Goal: Task Accomplishment & Management: Manage account settings

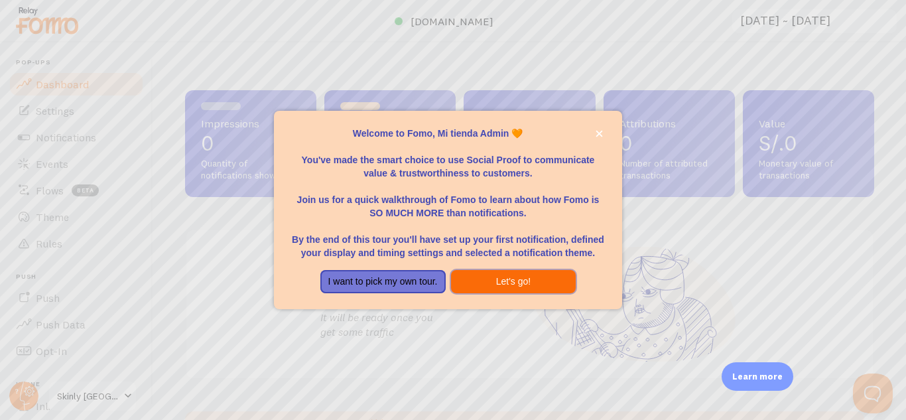
click at [484, 287] on button "Let's go!" at bounding box center [513, 282] width 125 height 24
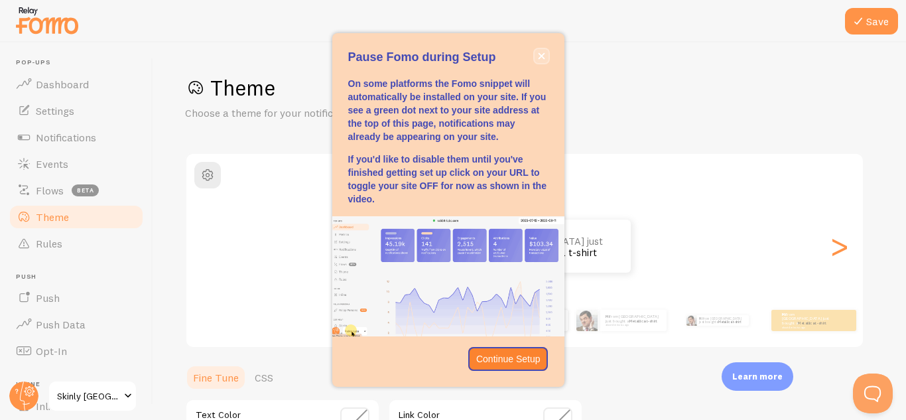
click at [539, 58] on icon "close," at bounding box center [541, 56] width 7 height 7
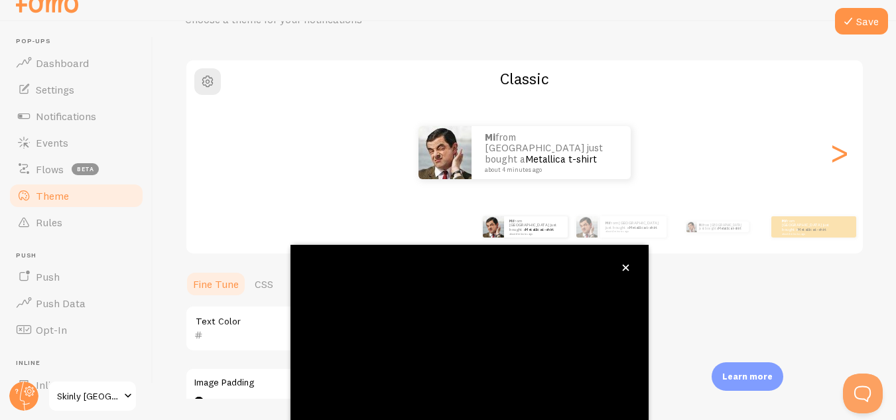
scroll to position [146, 0]
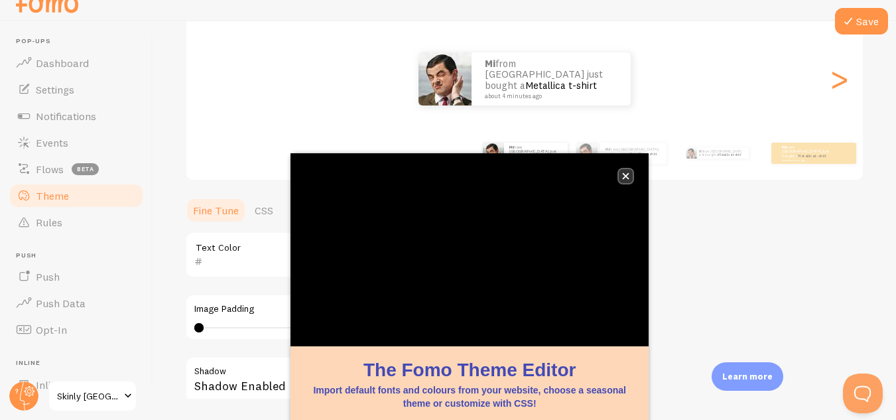
click at [624, 173] on icon "close," at bounding box center [625, 175] width 7 height 7
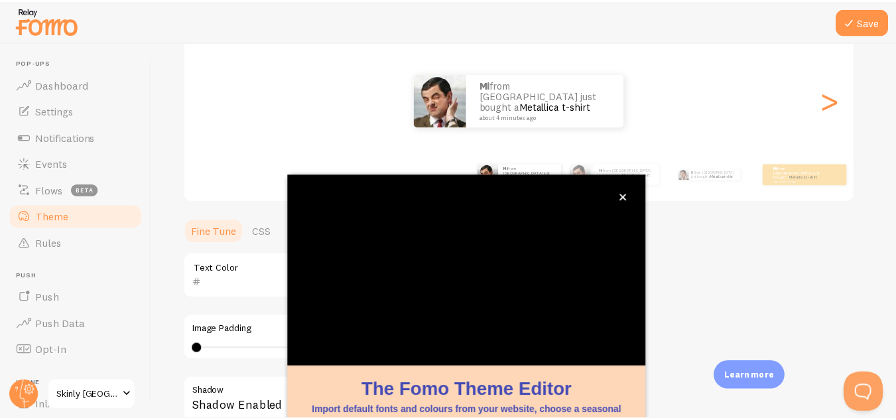
scroll to position [6, 0]
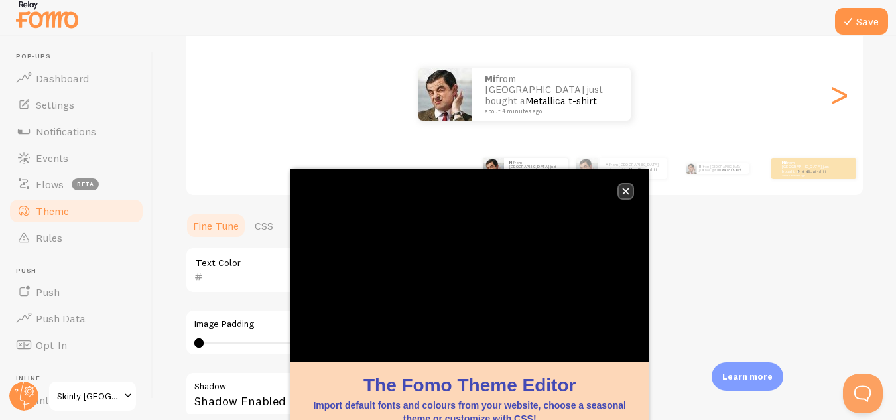
click at [630, 186] on button "close," at bounding box center [626, 191] width 14 height 14
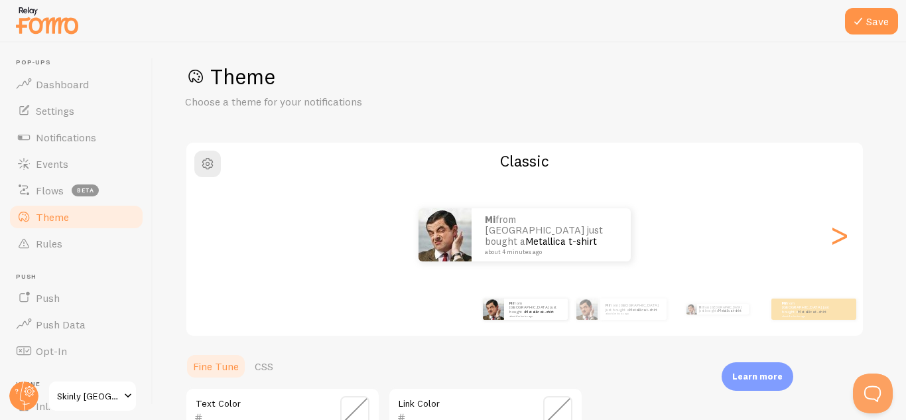
scroll to position [0, 0]
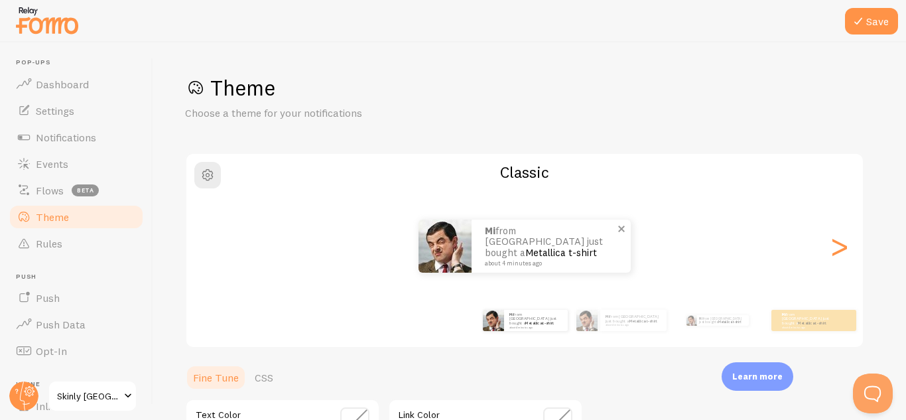
click at [531, 239] on p "Mi from [GEOGRAPHIC_DATA] just bought a Metallica t-shirt about 4 minutes ago" at bounding box center [551, 246] width 133 height 41
click at [74, 305] on link "Push" at bounding box center [76, 298] width 137 height 27
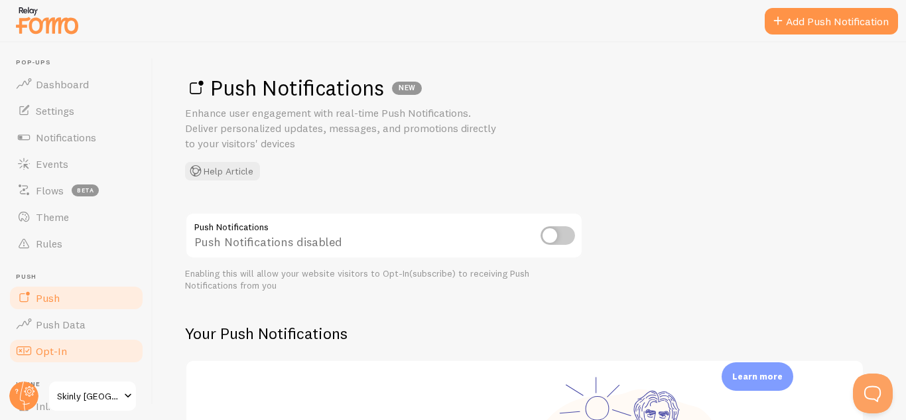
click at [64, 348] on span "Opt-In" at bounding box center [51, 350] width 31 height 13
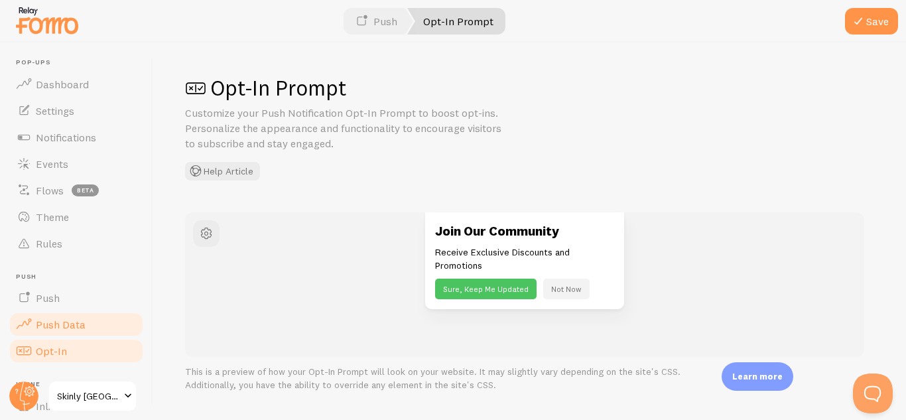
click at [62, 328] on span "Push Data" at bounding box center [61, 324] width 50 height 13
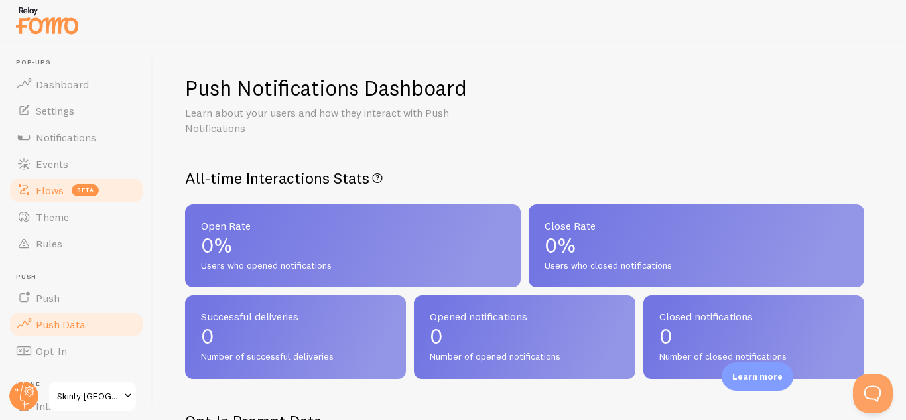
click at [57, 180] on link "Flows beta" at bounding box center [76, 190] width 137 height 27
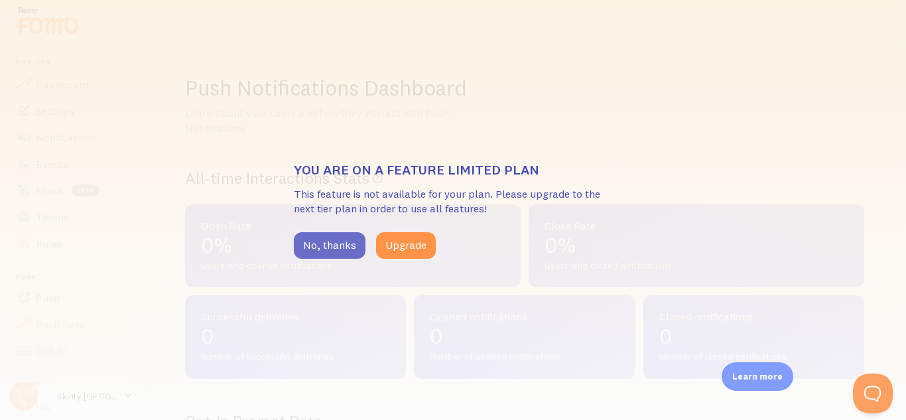
click at [322, 240] on button "No, thanks" at bounding box center [330, 245] width 72 height 27
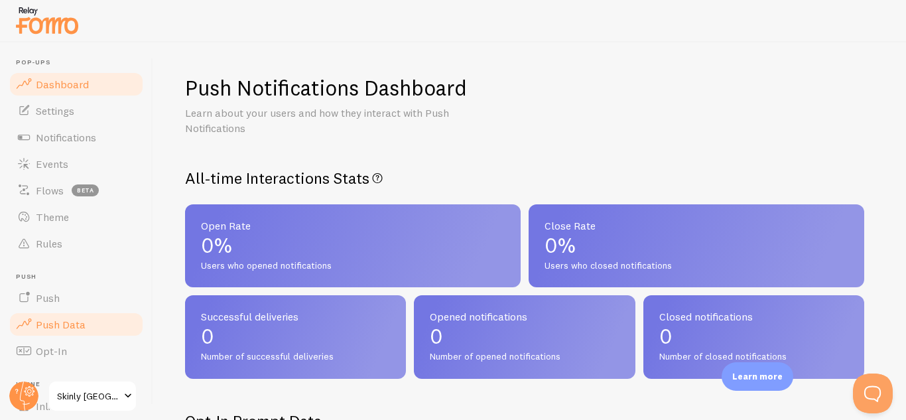
click at [90, 88] on link "Dashboard" at bounding box center [76, 84] width 137 height 27
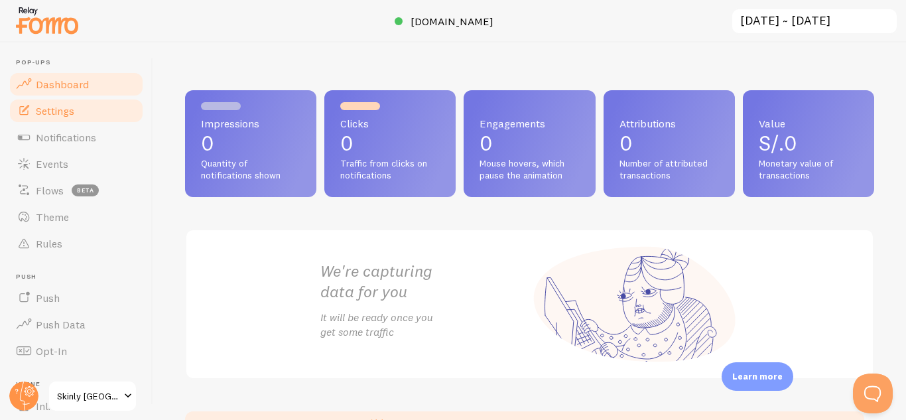
click at [73, 114] on span "Settings" at bounding box center [55, 110] width 38 height 13
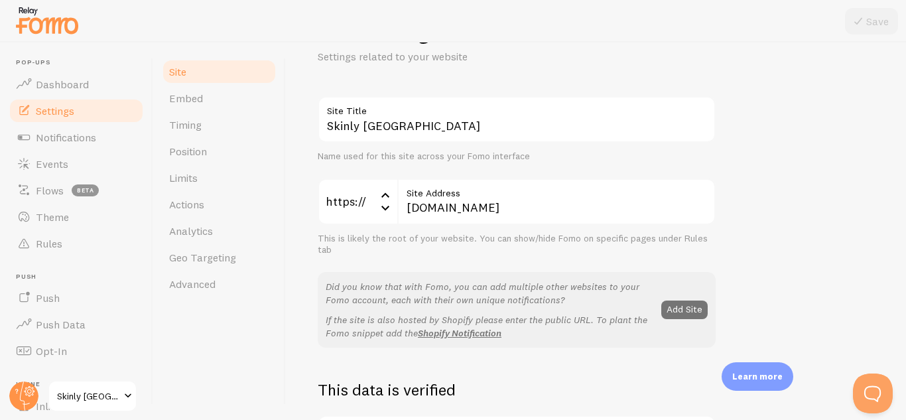
scroll to position [45, 0]
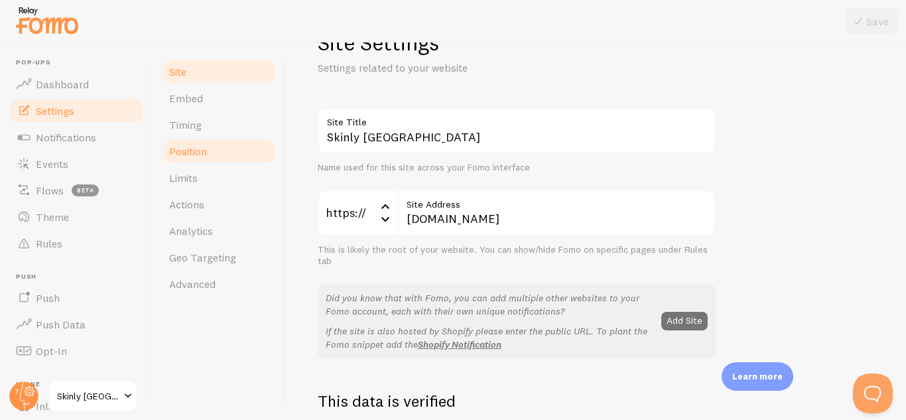
click at [205, 145] on span "Position" at bounding box center [188, 151] width 38 height 13
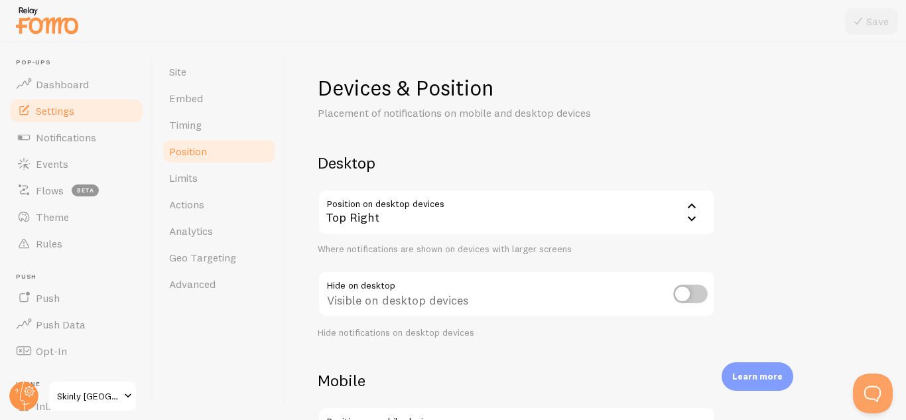
click at [695, 220] on icon at bounding box center [692, 218] width 16 height 16
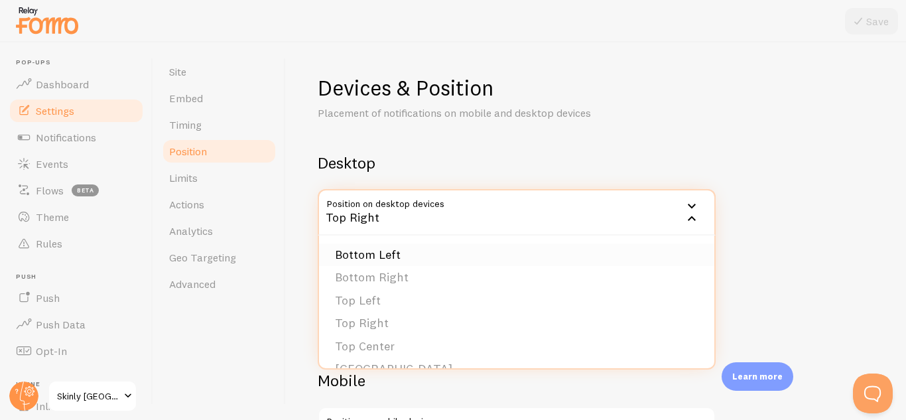
click at [382, 258] on li "Bottom Left" at bounding box center [516, 254] width 395 height 23
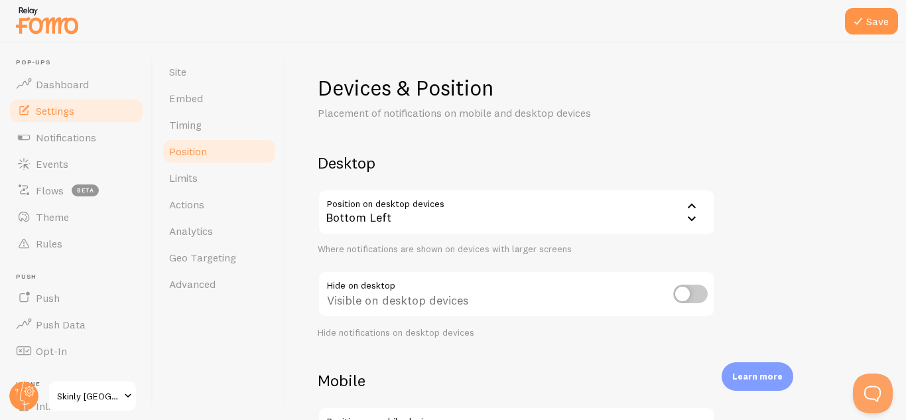
click at [697, 297] on input "checkbox" at bounding box center [690, 294] width 34 height 19
click at [685, 297] on input "checkbox" at bounding box center [690, 294] width 34 height 19
checkbox input "false"
drag, startPoint x: 193, startPoint y: 203, endPoint x: 500, endPoint y: 67, distance: 335.3
click at [193, 203] on span "Actions" at bounding box center [186, 204] width 35 height 13
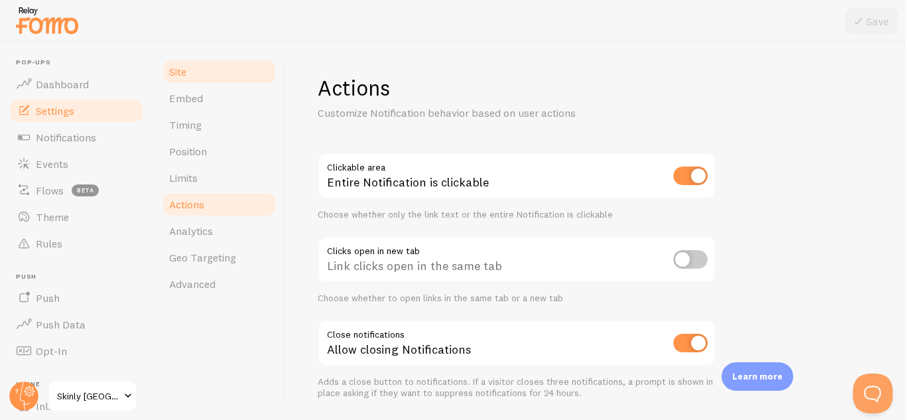
click at [190, 81] on link "Site" at bounding box center [219, 71] width 116 height 27
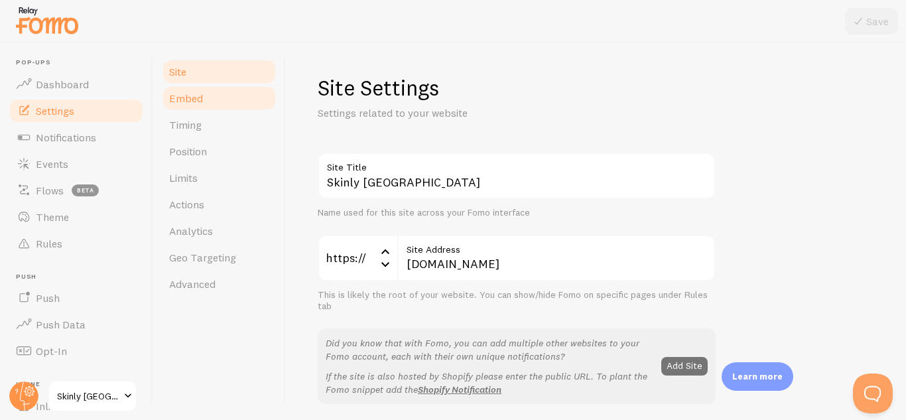
click at [193, 106] on link "Embed" at bounding box center [219, 98] width 116 height 27
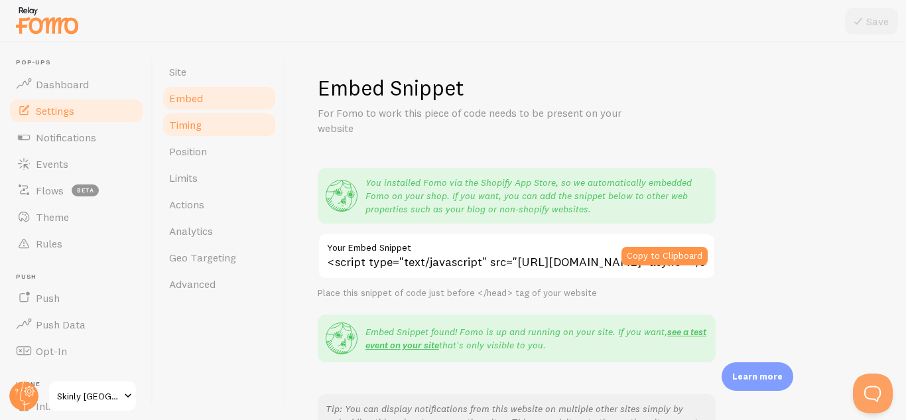
click at [193, 127] on span "Timing" at bounding box center [185, 124] width 33 height 13
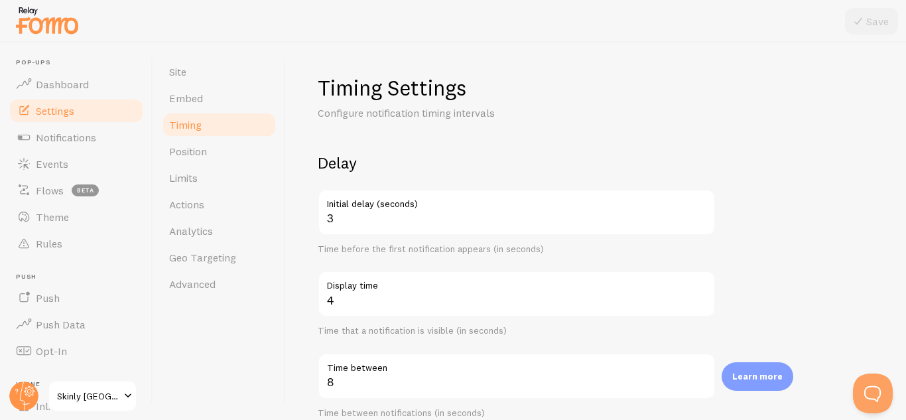
click at [193, 127] on span "Timing" at bounding box center [185, 124] width 33 height 13
click at [191, 149] on span "Position" at bounding box center [188, 151] width 38 height 13
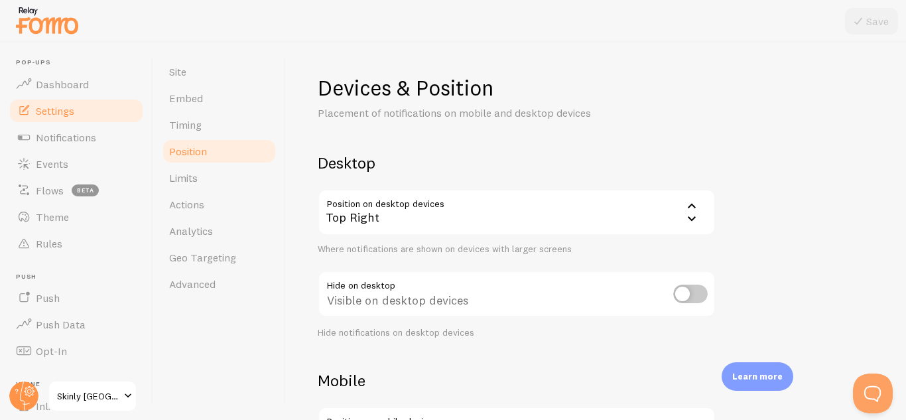
click at [534, 214] on div "Top Right" at bounding box center [517, 212] width 398 height 46
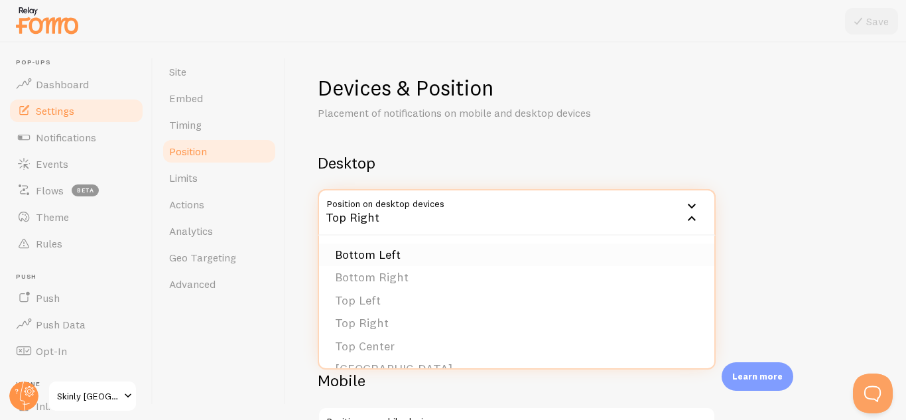
click at [402, 253] on li "Bottom Left" at bounding box center [516, 254] width 395 height 23
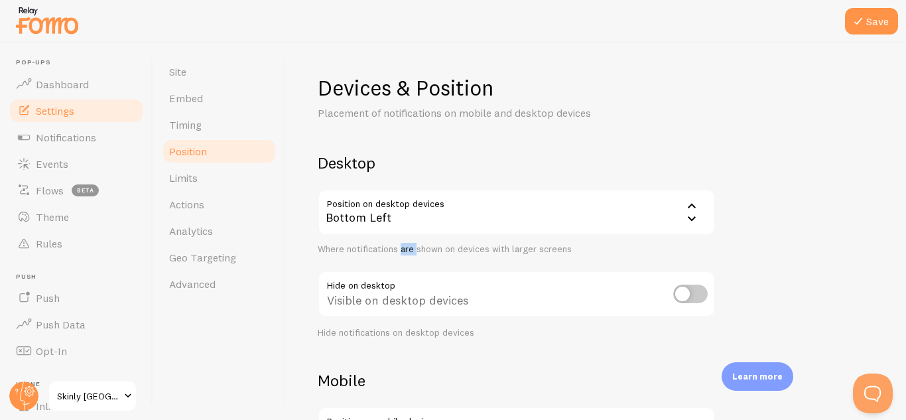
click at [402, 253] on div "Where notifications are shown on devices with larger screens" at bounding box center [517, 249] width 398 height 12
click at [875, 11] on button "Save" at bounding box center [871, 21] width 53 height 27
click at [200, 176] on link "Limits" at bounding box center [219, 178] width 116 height 27
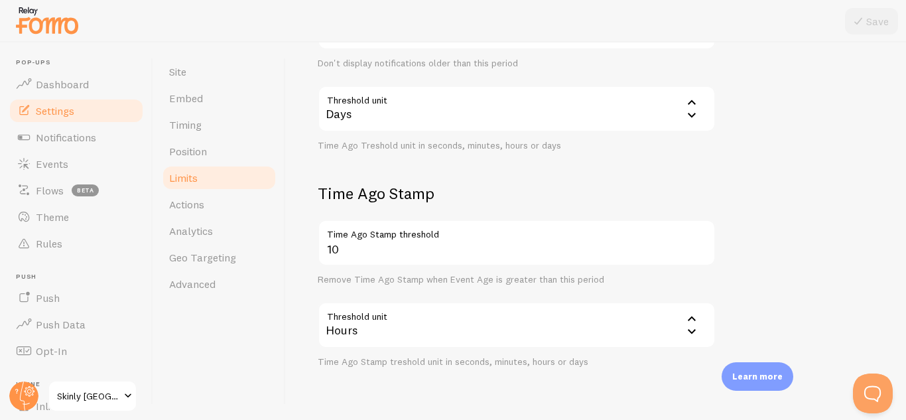
scroll to position [441, 0]
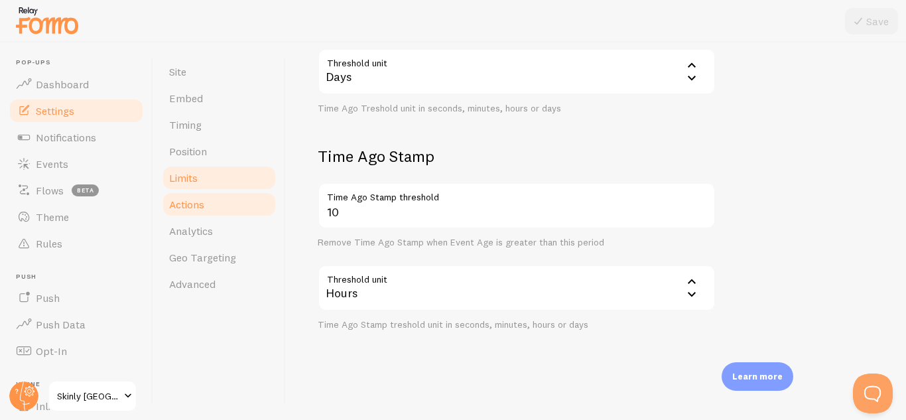
click at [196, 201] on span "Actions" at bounding box center [186, 204] width 35 height 13
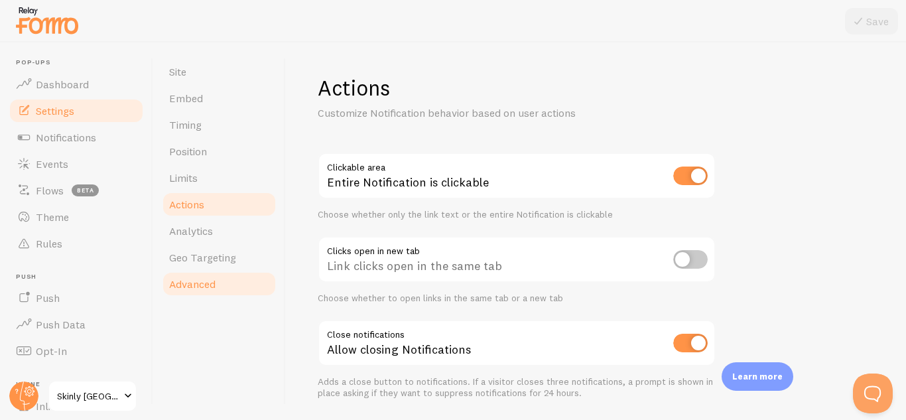
click at [187, 273] on link "Advanced" at bounding box center [219, 284] width 116 height 27
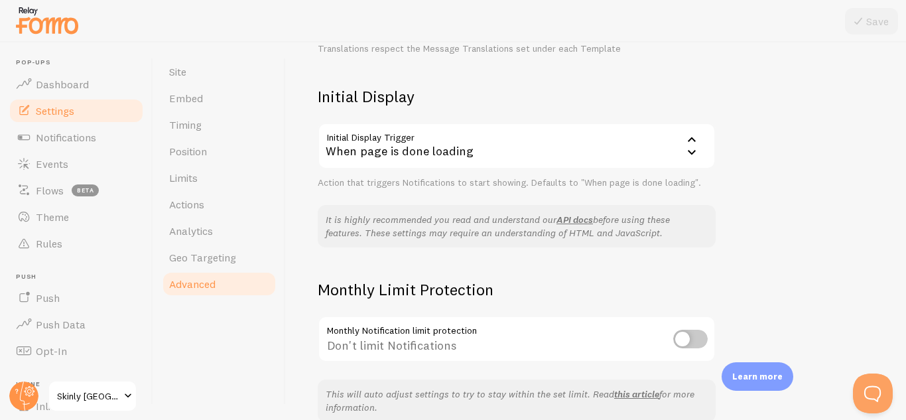
scroll to position [350, 0]
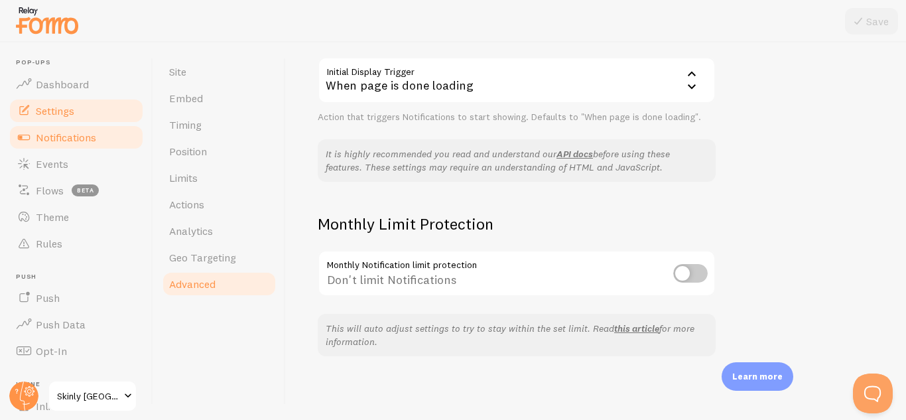
click at [74, 133] on span "Notifications" at bounding box center [66, 137] width 60 height 13
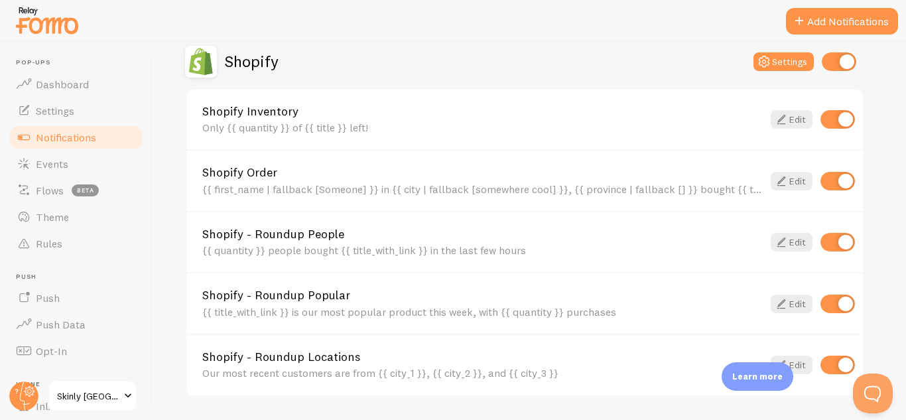
scroll to position [470, 0]
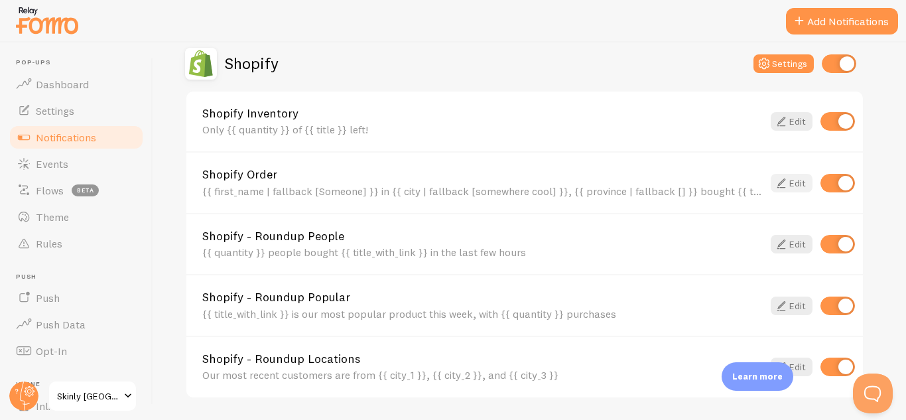
click at [795, 180] on link "Edit" at bounding box center [792, 183] width 42 height 19
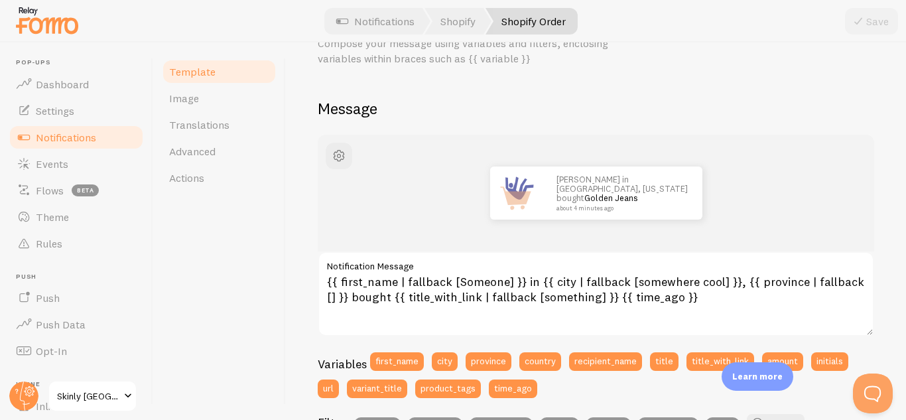
scroll to position [75, 0]
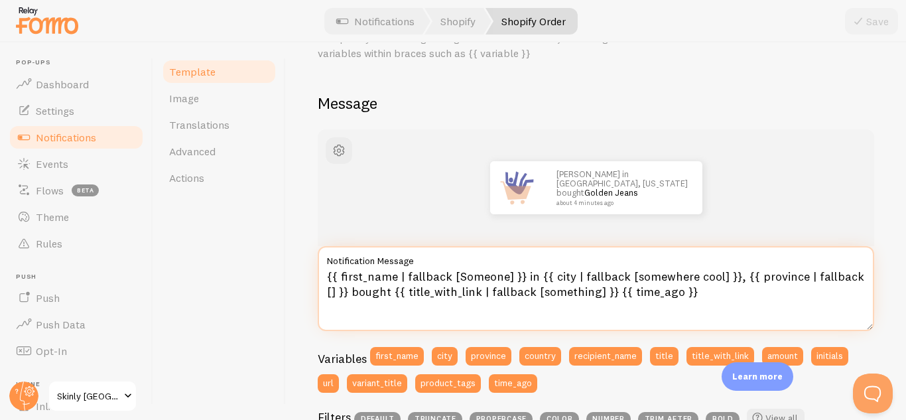
click at [533, 274] on textarea "{{ first_name | fallback [Someone] }} in {{ city | fallback [somewhere cool] }}…" at bounding box center [596, 288] width 557 height 85
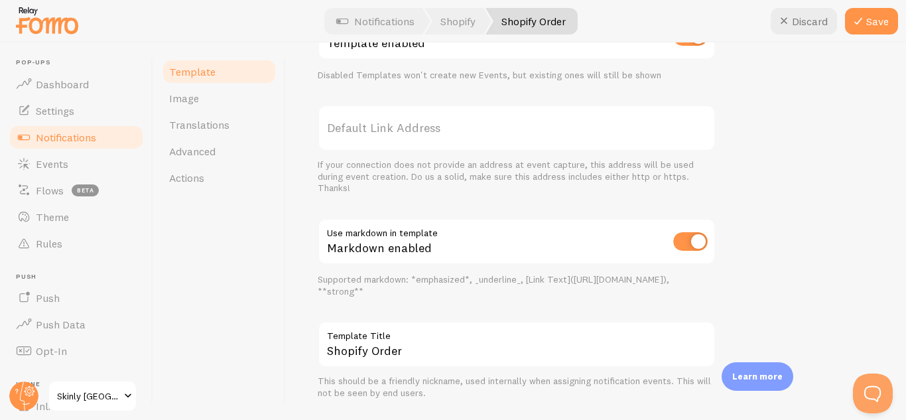
scroll to position [0, 0]
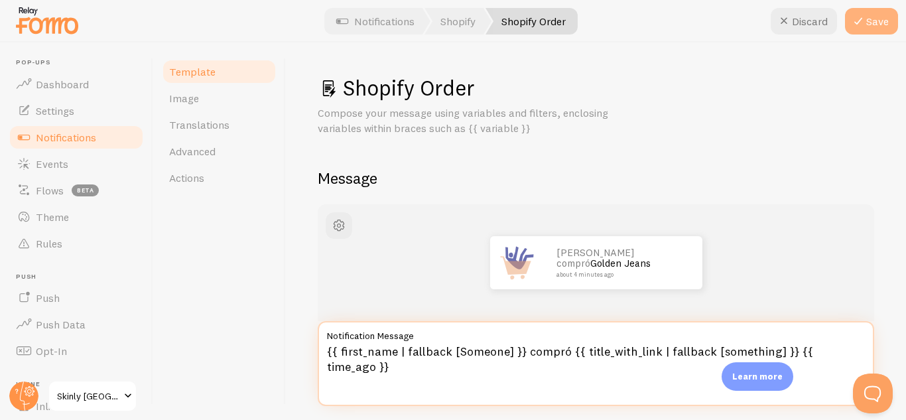
type textarea "{{ first_name | fallback [Someone] }} compró {{ title_with_link | fallback [som…"
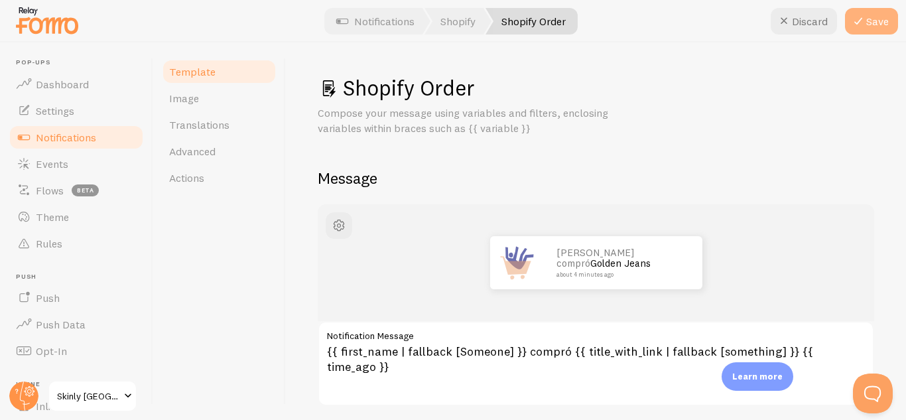
click at [870, 11] on button "Save" at bounding box center [871, 21] width 53 height 27
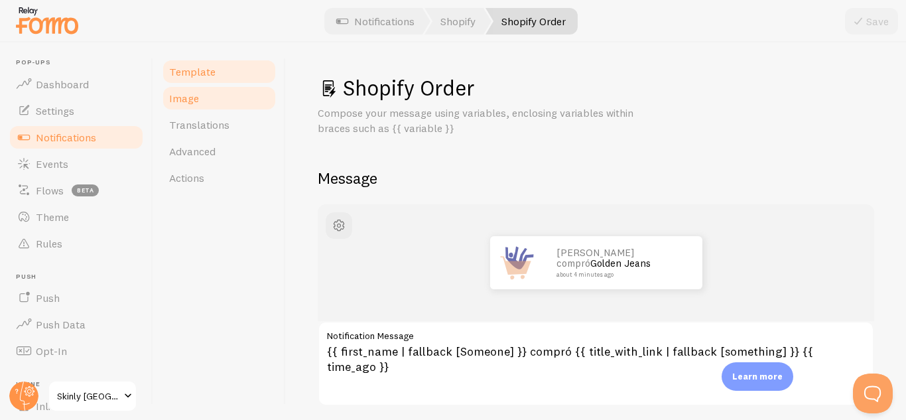
click at [196, 99] on span "Image" at bounding box center [184, 98] width 30 height 13
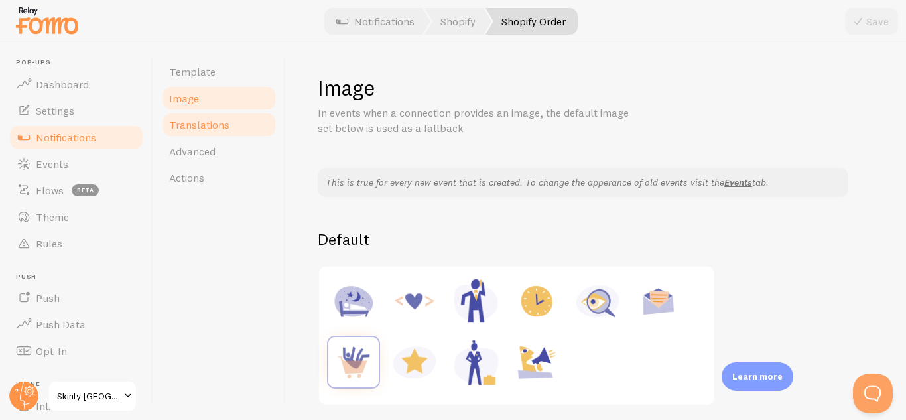
click at [198, 128] on span "Translations" at bounding box center [199, 124] width 60 height 13
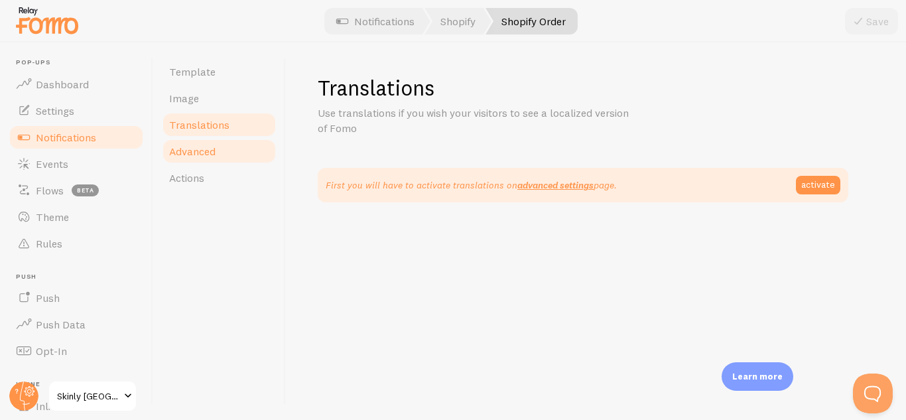
click at [230, 147] on link "Advanced" at bounding box center [219, 151] width 116 height 27
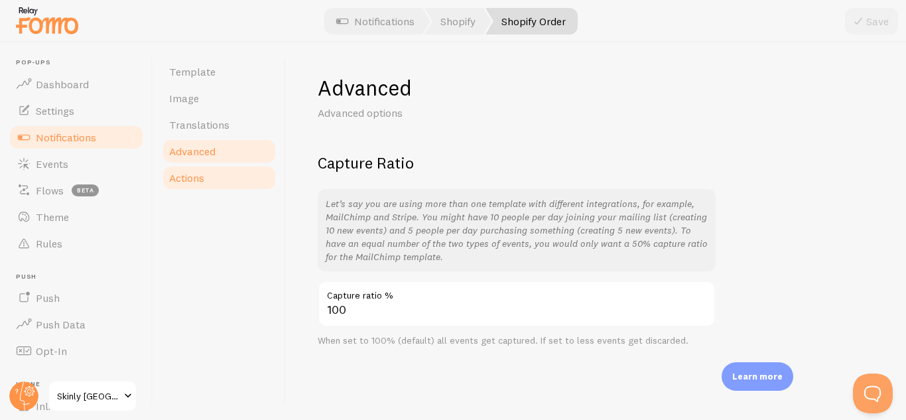
click at [213, 166] on link "Actions" at bounding box center [219, 178] width 116 height 27
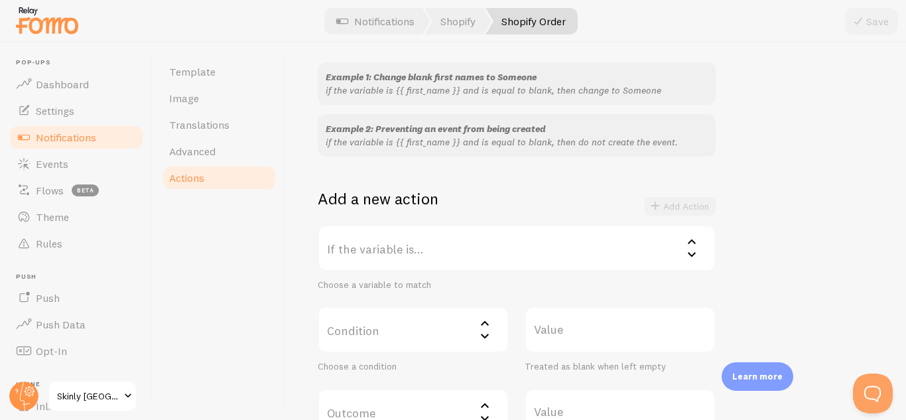
scroll to position [172, 0]
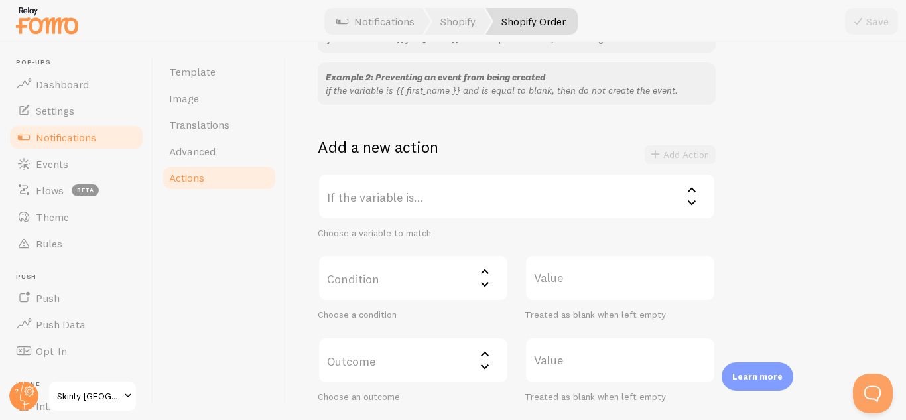
click at [661, 187] on label "If the variable is..." at bounding box center [517, 196] width 398 height 46
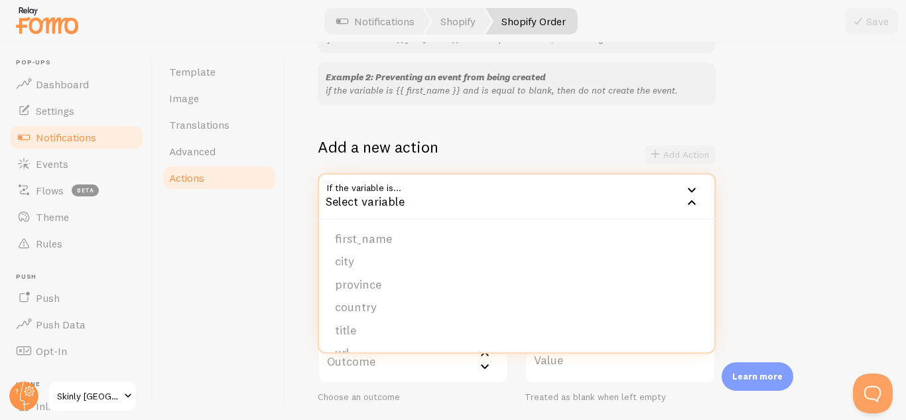
click at [696, 190] on icon at bounding box center [692, 190] width 16 height 16
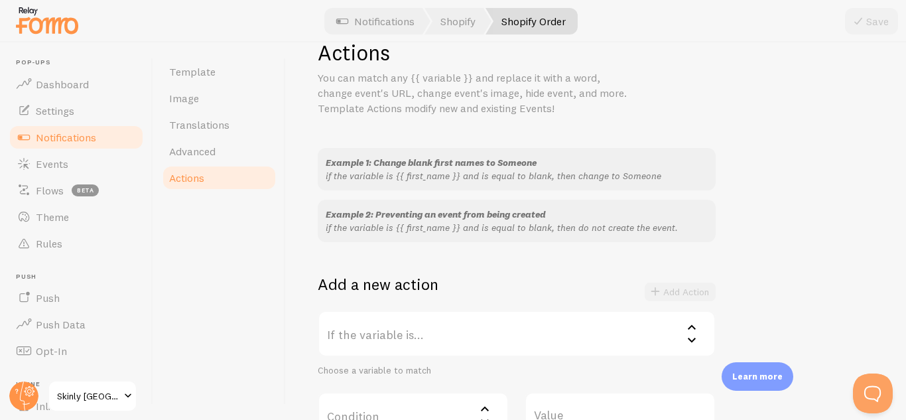
scroll to position [0, 0]
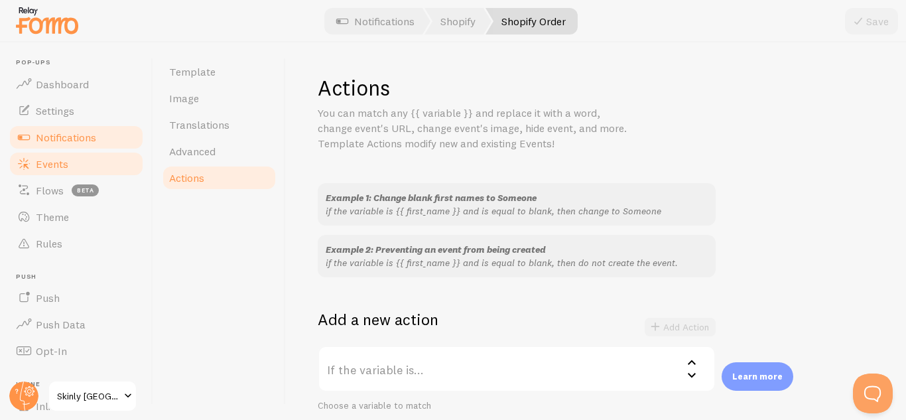
click at [70, 169] on link "Events" at bounding box center [76, 164] width 137 height 27
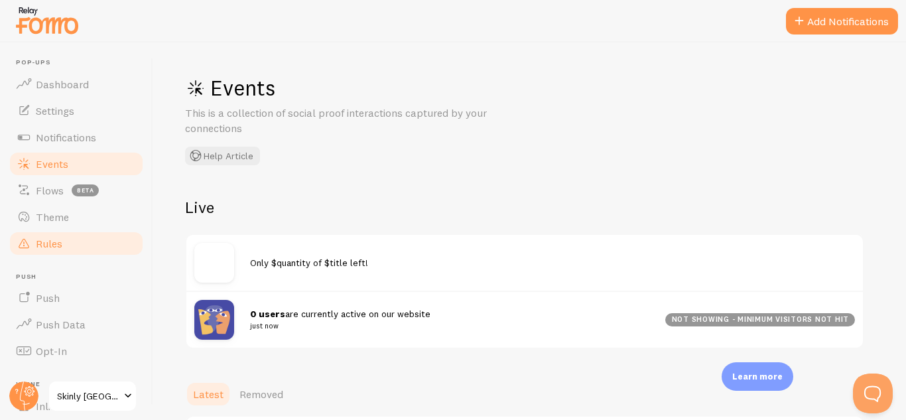
click at [56, 244] on span "Rules" at bounding box center [49, 243] width 27 height 13
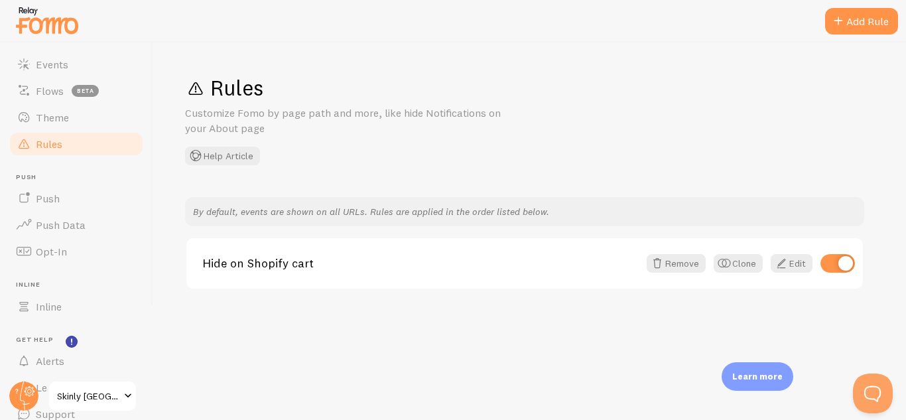
scroll to position [155, 0]
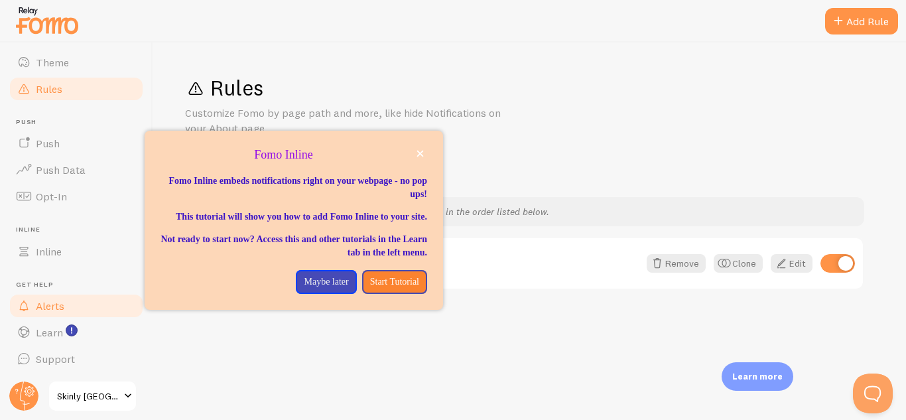
click at [60, 311] on span "Alerts" at bounding box center [50, 305] width 29 height 13
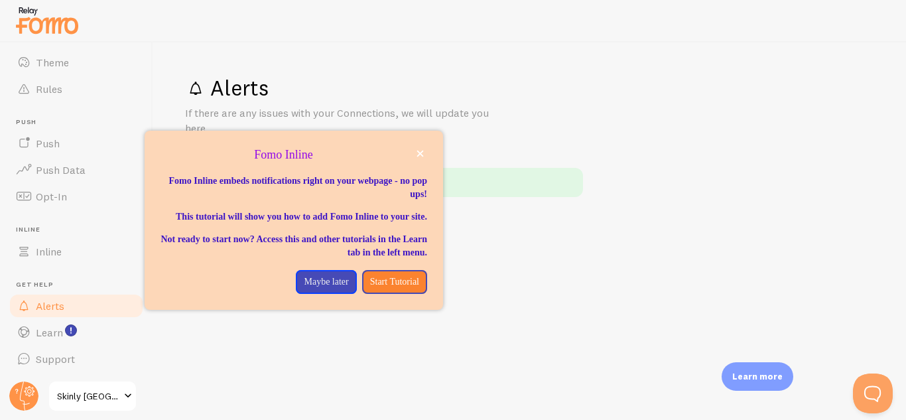
click at [441, 360] on div "Alerts If there are any issues with your Connections, we will update you here Y…" at bounding box center [529, 230] width 753 height 377
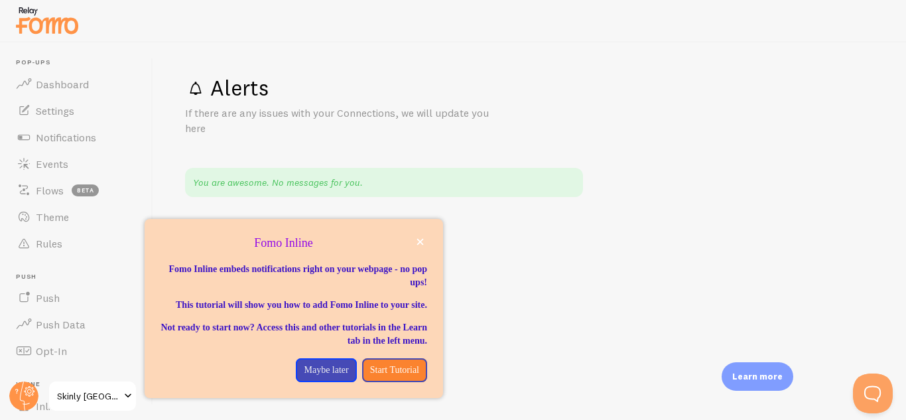
click at [123, 391] on span at bounding box center [128, 396] width 16 height 16
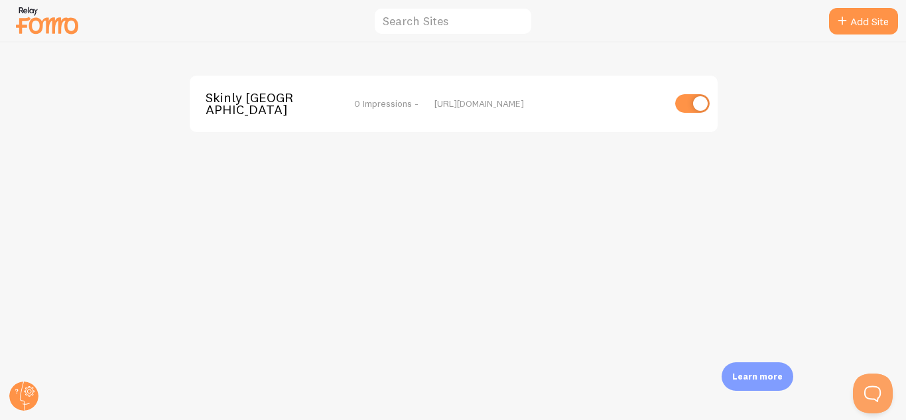
click at [251, 94] on span "Skinly [GEOGRAPHIC_DATA]" at bounding box center [259, 104] width 107 height 25
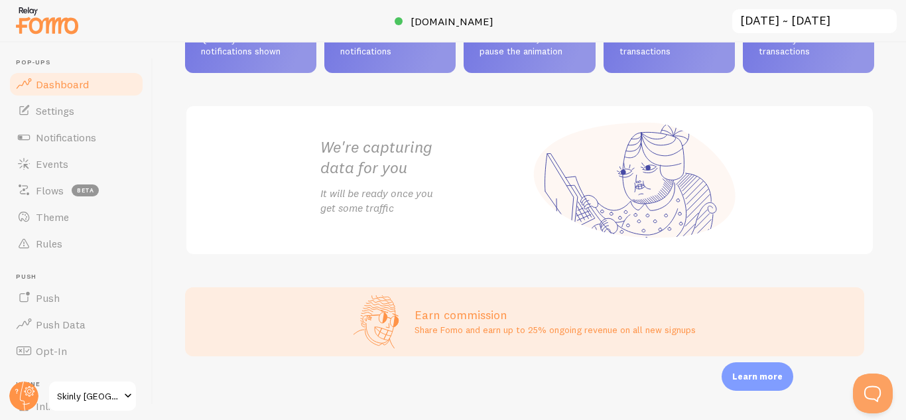
scroll to position [123, 0]
click at [44, 129] on link "Notifications" at bounding box center [76, 137] width 137 height 27
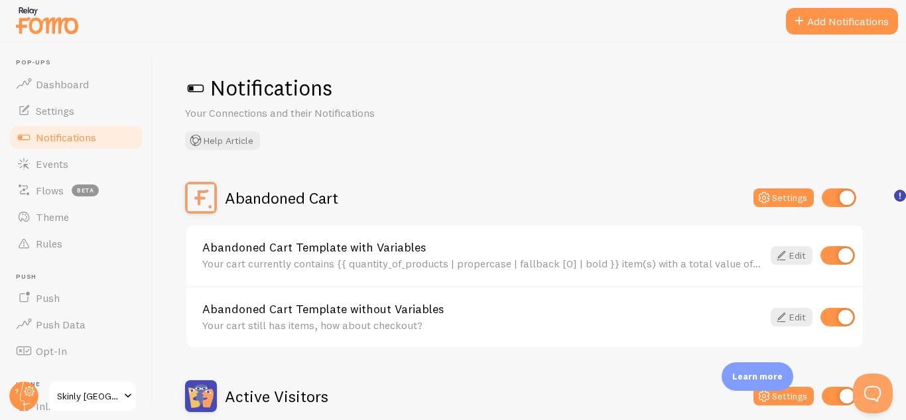
click at [830, 198] on input "checkbox" at bounding box center [839, 197] width 34 height 19
checkbox input "false"
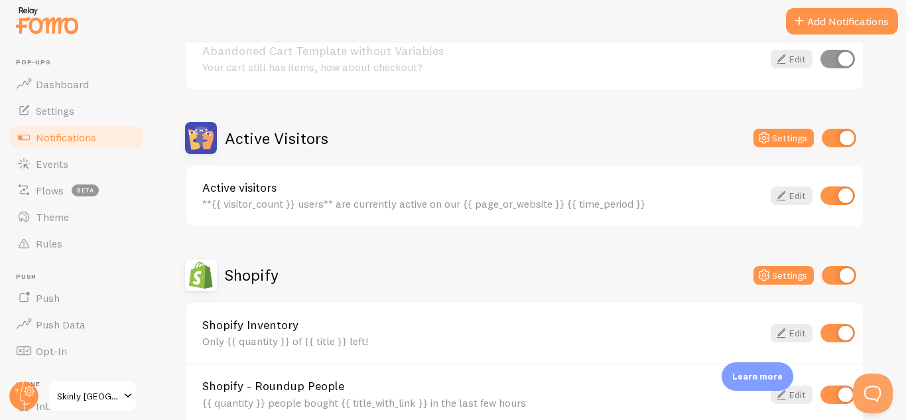
scroll to position [260, 0]
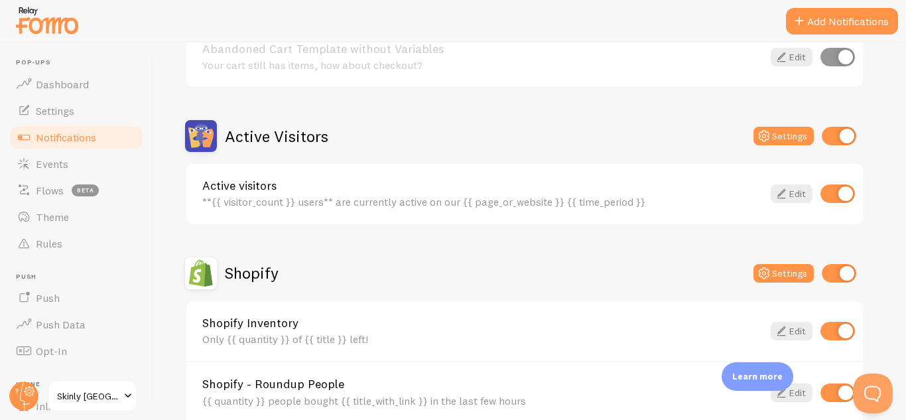
click at [829, 137] on input "checkbox" at bounding box center [839, 136] width 34 height 19
checkbox input "false"
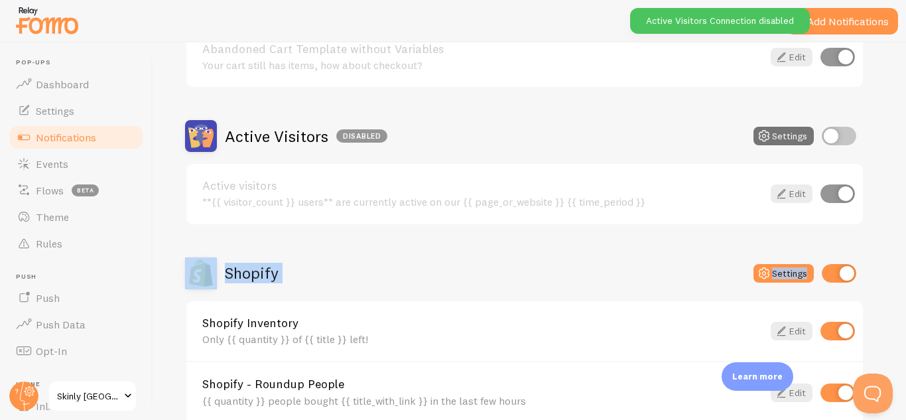
drag, startPoint x: 896, startPoint y: 208, endPoint x: 898, endPoint y: 249, distance: 40.5
click at [898, 249] on div "Notifications Your Connections and their Notifications Help Article Abandoned C…" at bounding box center [529, 230] width 753 height 377
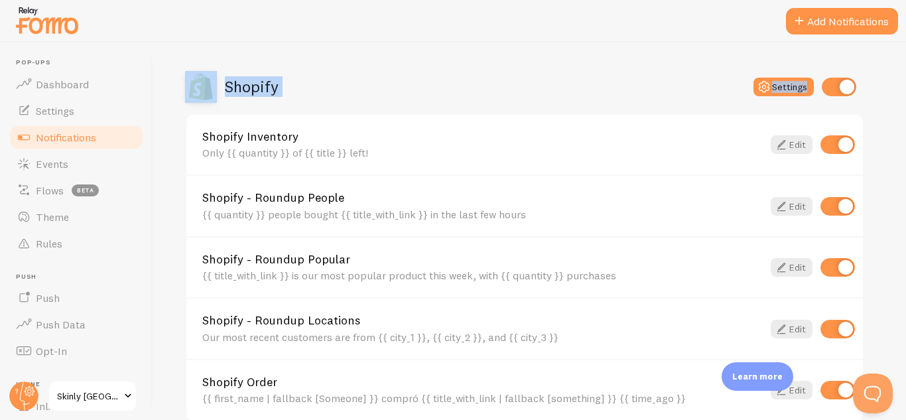
scroll to position [450, 0]
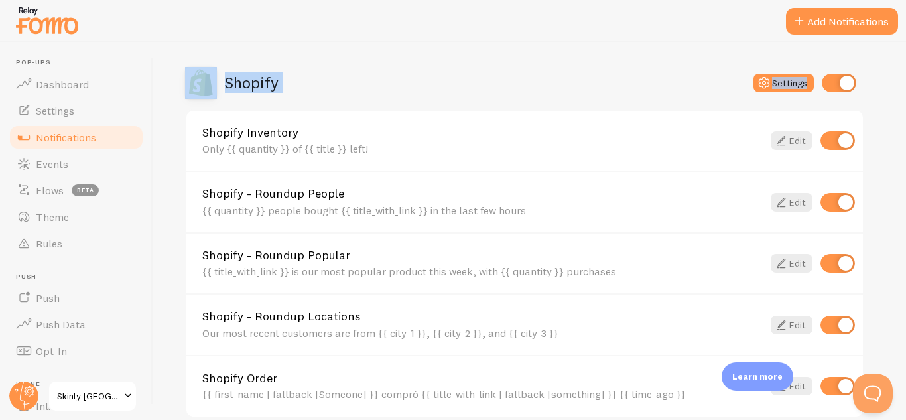
click at [831, 138] on input "checkbox" at bounding box center [838, 140] width 34 height 19
checkbox input "false"
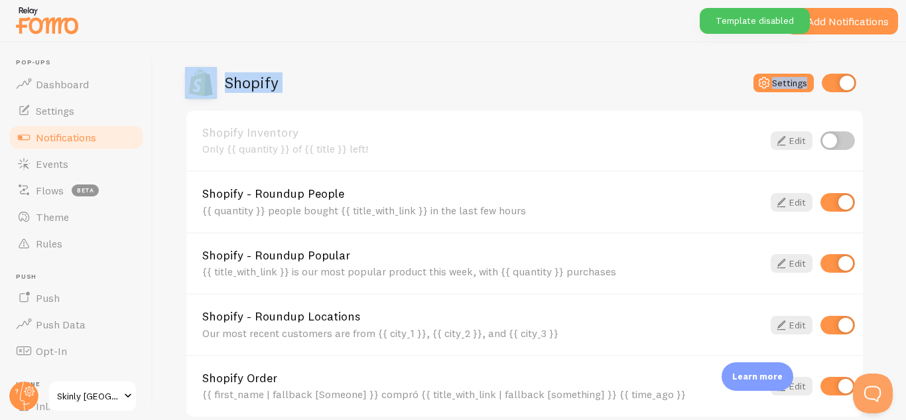
click at [829, 204] on input "checkbox" at bounding box center [838, 202] width 34 height 19
checkbox input "false"
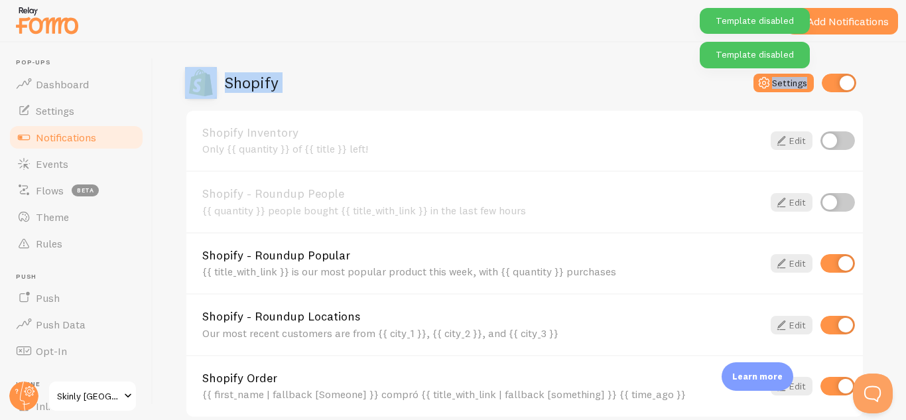
click at [836, 261] on input "checkbox" at bounding box center [838, 263] width 34 height 19
checkbox input "false"
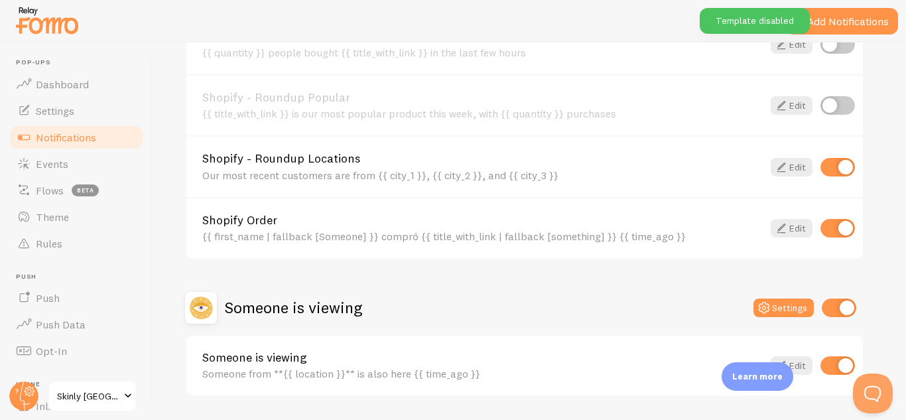
scroll to position [610, 0]
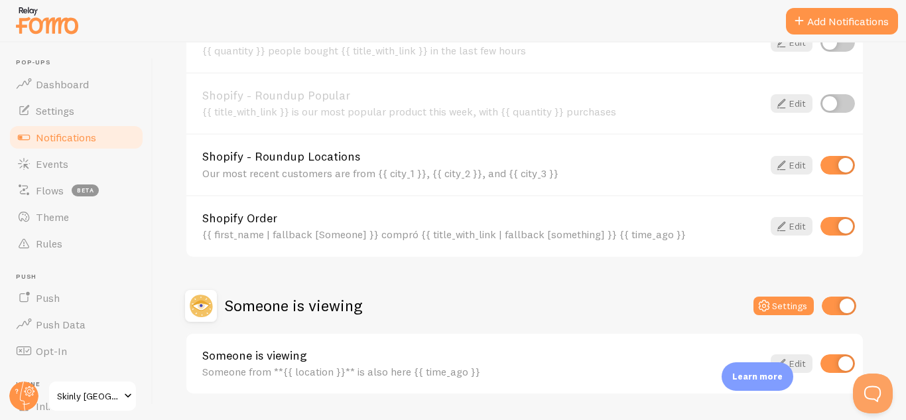
drag, startPoint x: 902, startPoint y: 348, endPoint x: 827, endPoint y: 367, distance: 77.2
click at [827, 367] on input "checkbox" at bounding box center [838, 363] width 34 height 19
checkbox input "false"
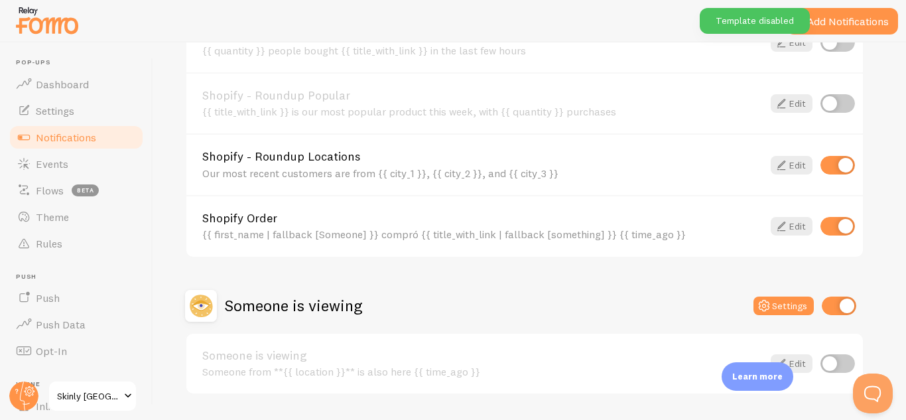
click at [827, 159] on input "checkbox" at bounding box center [838, 165] width 34 height 19
checkbox input "false"
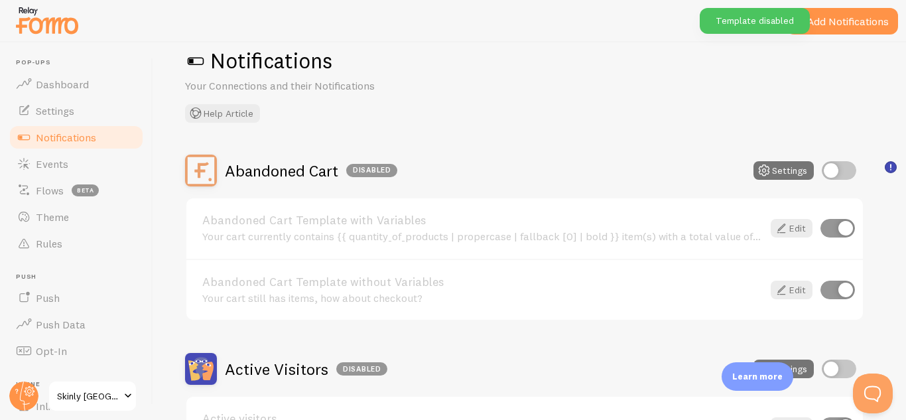
scroll to position [0, 0]
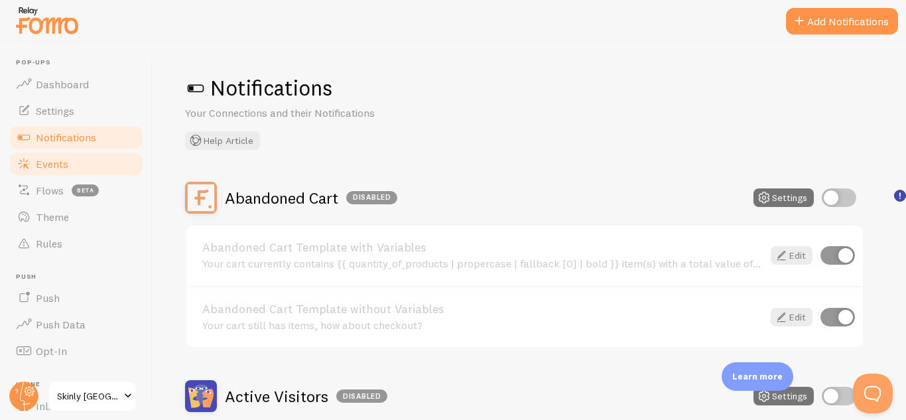
click at [48, 167] on span "Events" at bounding box center [52, 163] width 33 height 13
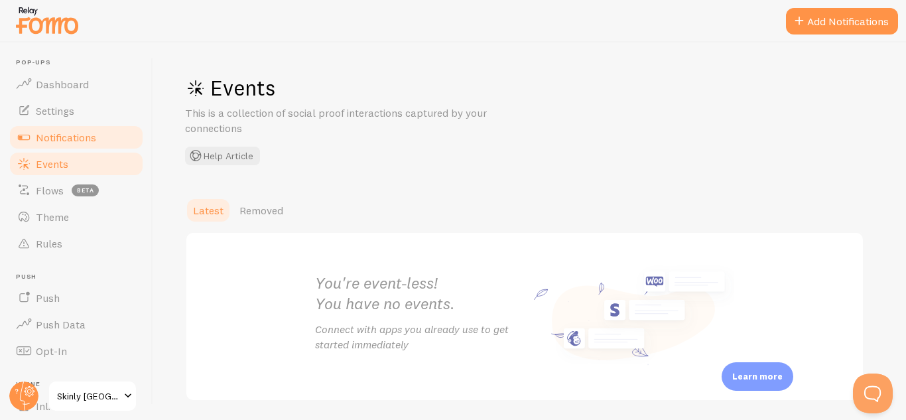
click at [78, 146] on link "Notifications" at bounding box center [76, 137] width 137 height 27
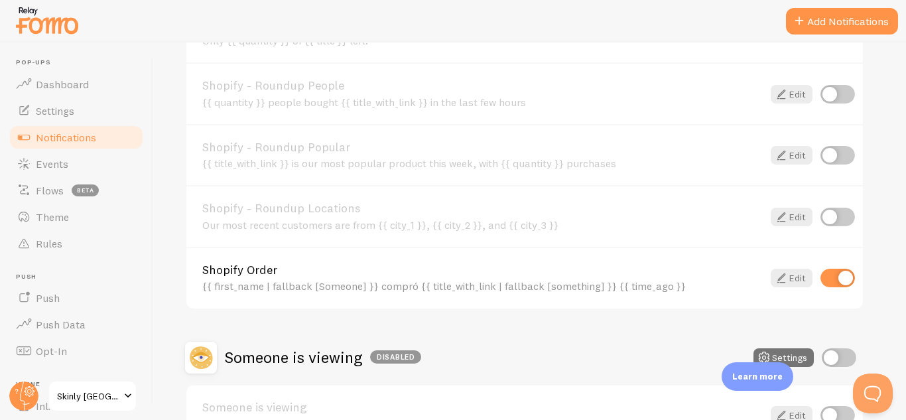
scroll to position [568, 0]
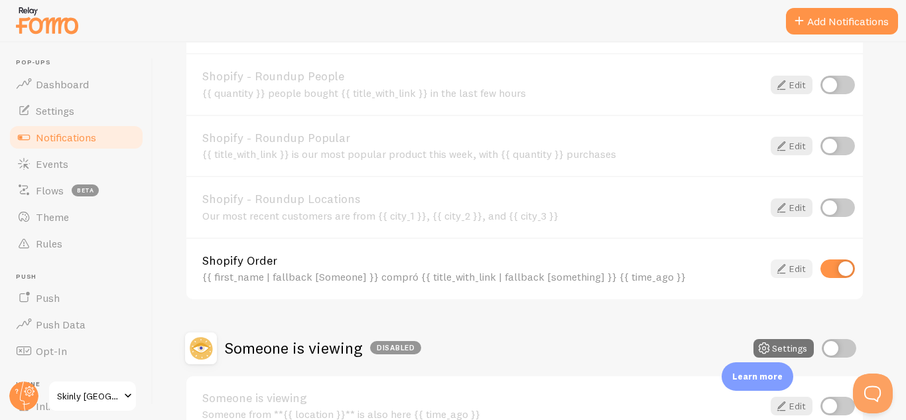
click at [794, 271] on link "Edit" at bounding box center [792, 268] width 42 height 19
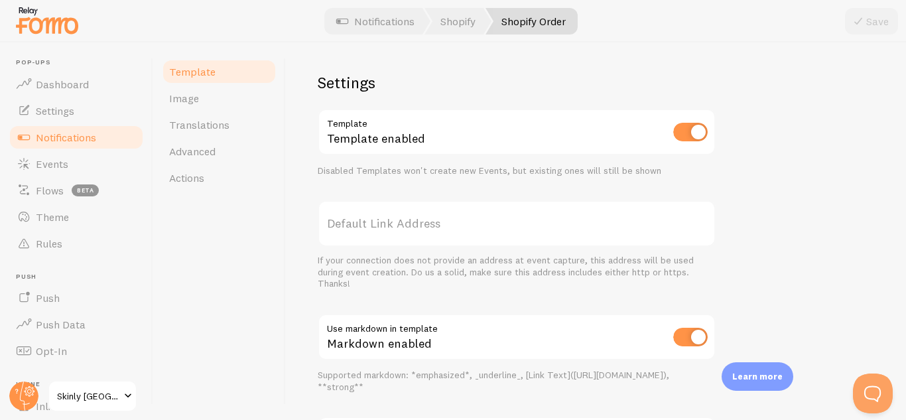
scroll to position [450, 0]
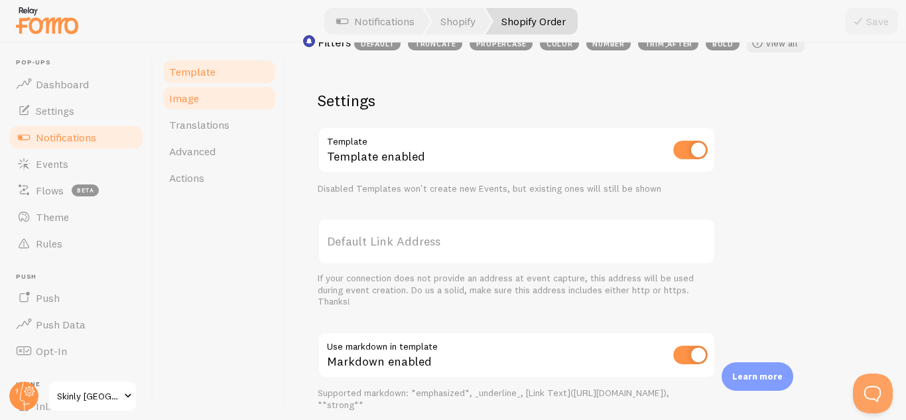
click at [192, 96] on span "Image" at bounding box center [184, 98] width 30 height 13
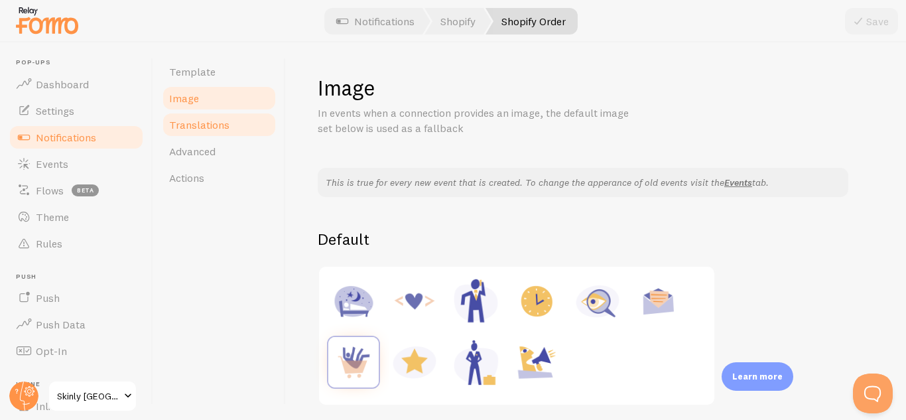
click at [200, 131] on link "Translations" at bounding box center [219, 124] width 116 height 27
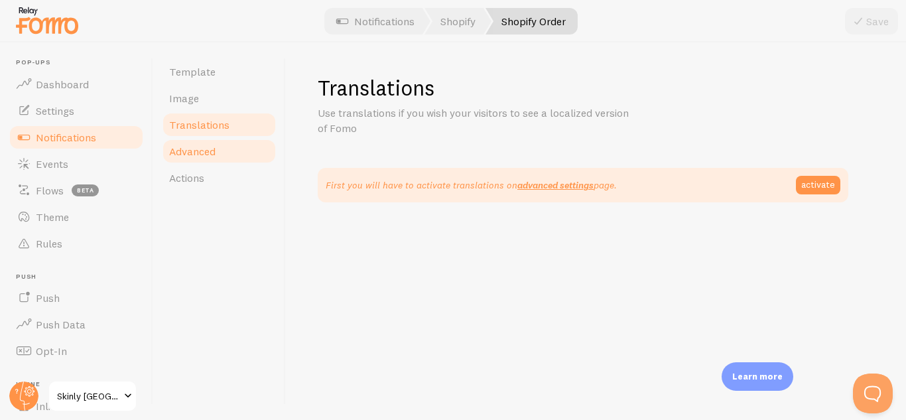
click at [205, 149] on span "Advanced" at bounding box center [192, 151] width 46 height 13
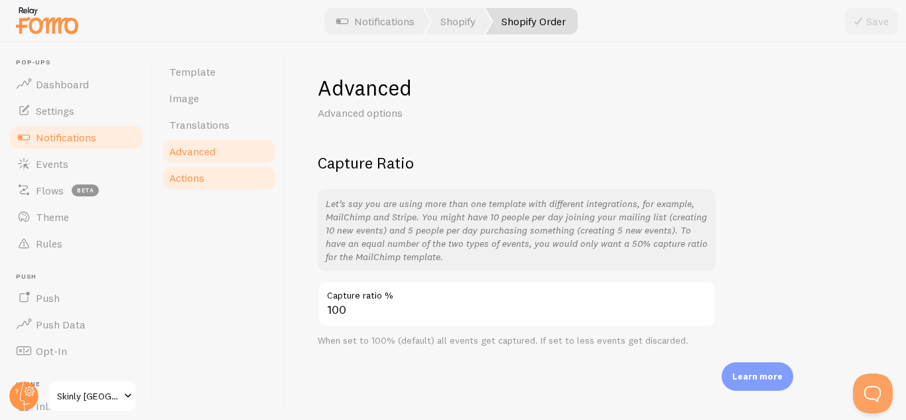
click at [196, 173] on span "Actions" at bounding box center [186, 177] width 35 height 13
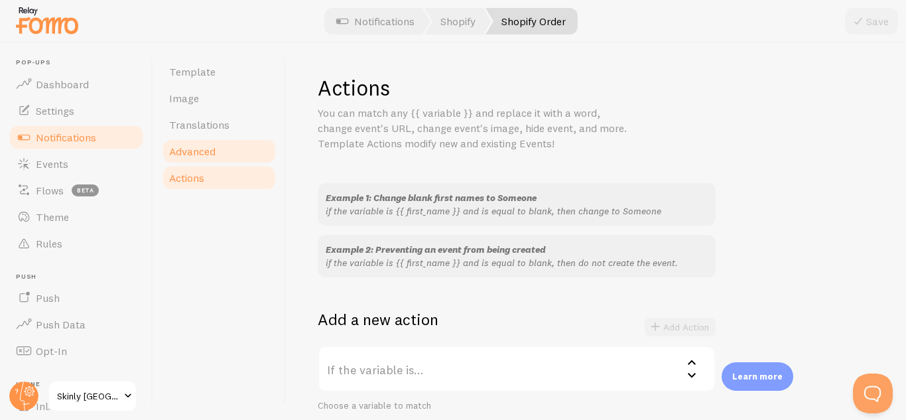
click at [201, 157] on span "Advanced" at bounding box center [192, 151] width 46 height 13
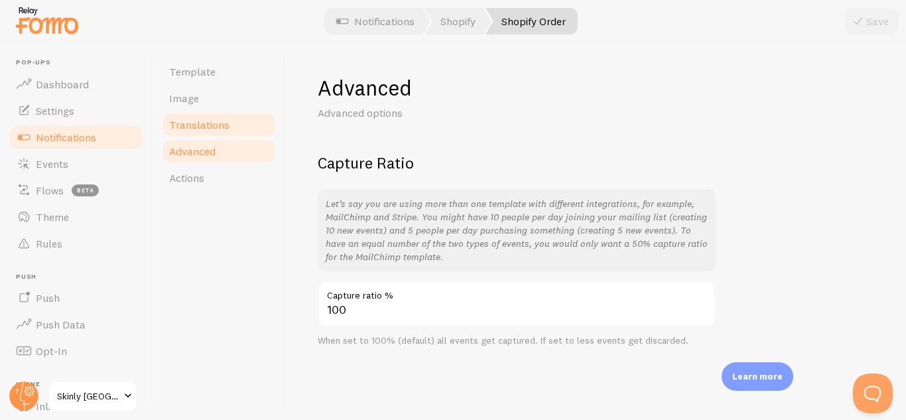
click at [202, 126] on span "Translations" at bounding box center [199, 124] width 60 height 13
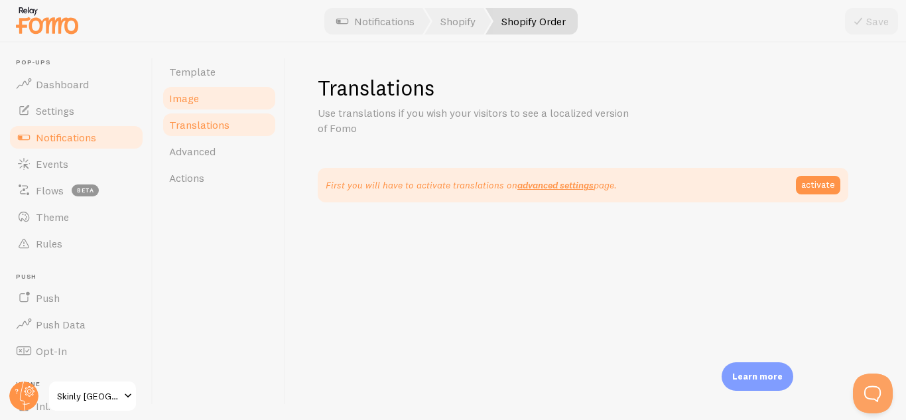
click at [186, 95] on span "Image" at bounding box center [184, 98] width 30 height 13
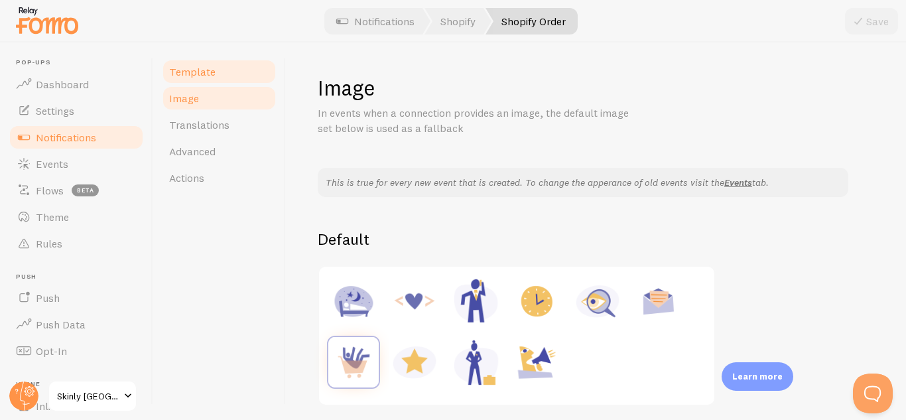
click at [190, 82] on link "Template" at bounding box center [219, 71] width 116 height 27
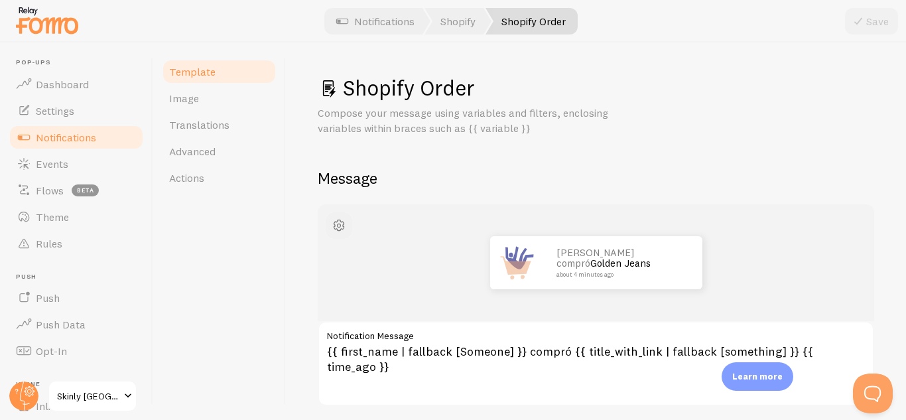
click at [340, 227] on span "button" at bounding box center [339, 226] width 16 height 16
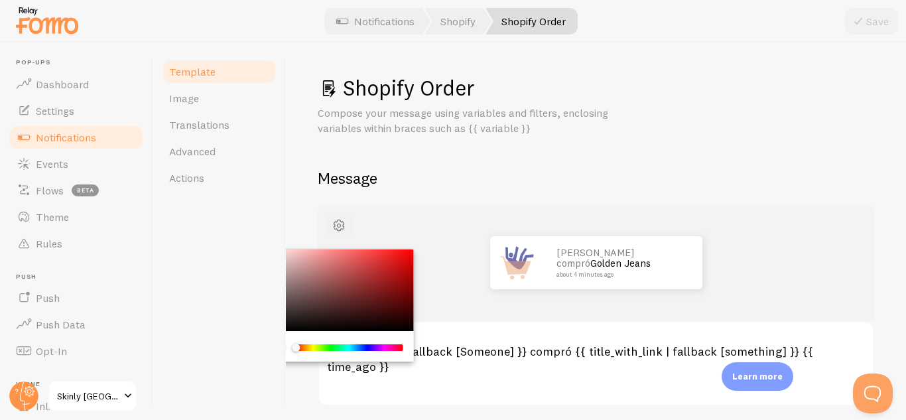
click at [340, 227] on span "button" at bounding box center [339, 226] width 16 height 16
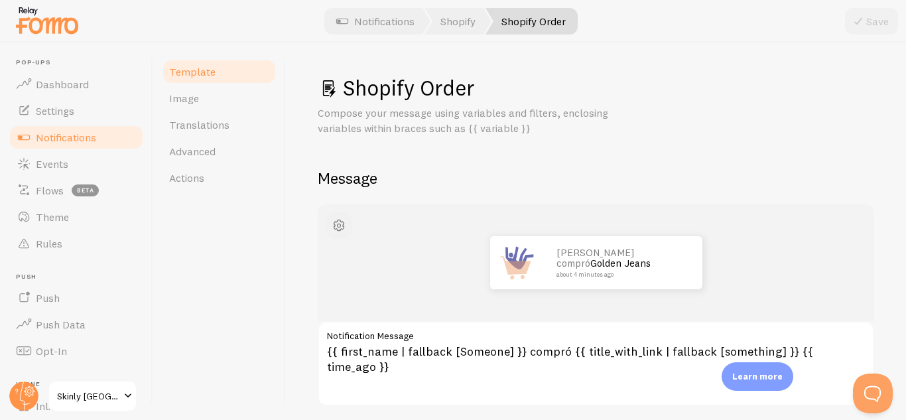
click at [340, 227] on span "button" at bounding box center [339, 226] width 16 height 16
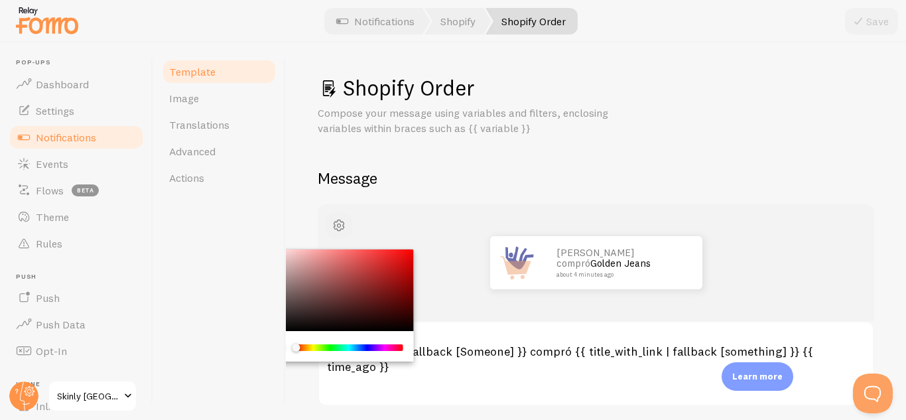
click at [342, 221] on span "button" at bounding box center [339, 226] width 16 height 16
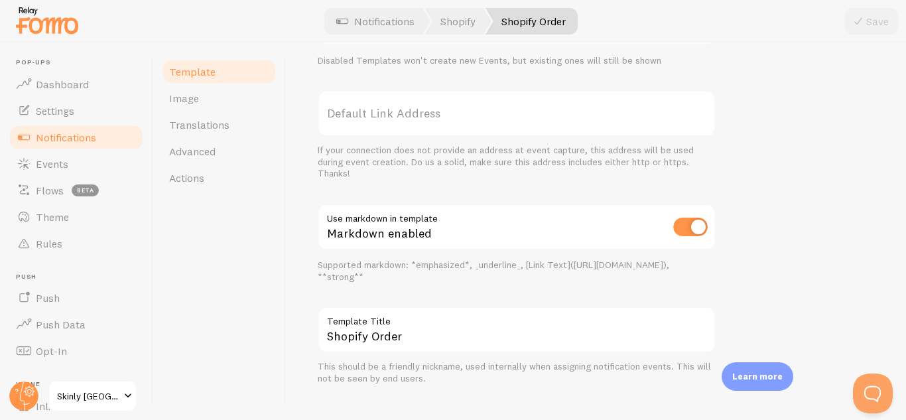
scroll to position [598, 0]
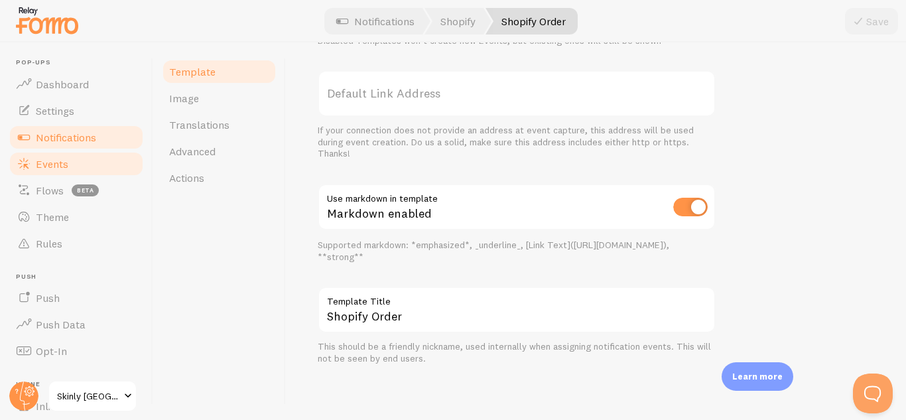
click at [71, 164] on link "Events" at bounding box center [76, 164] width 137 height 27
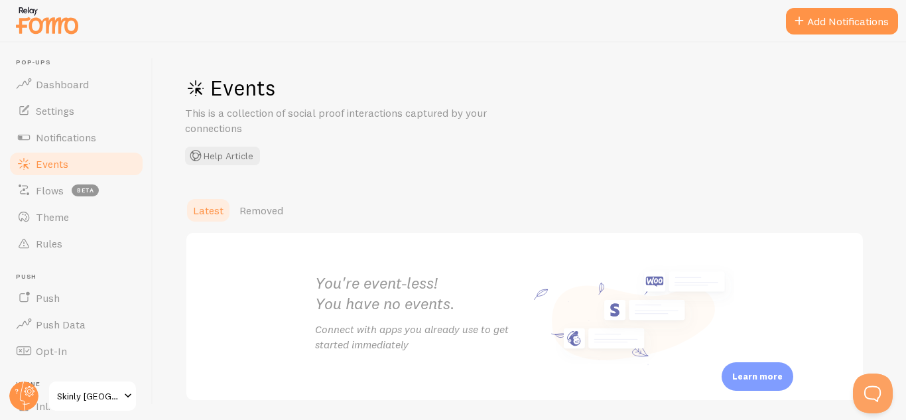
scroll to position [45, 0]
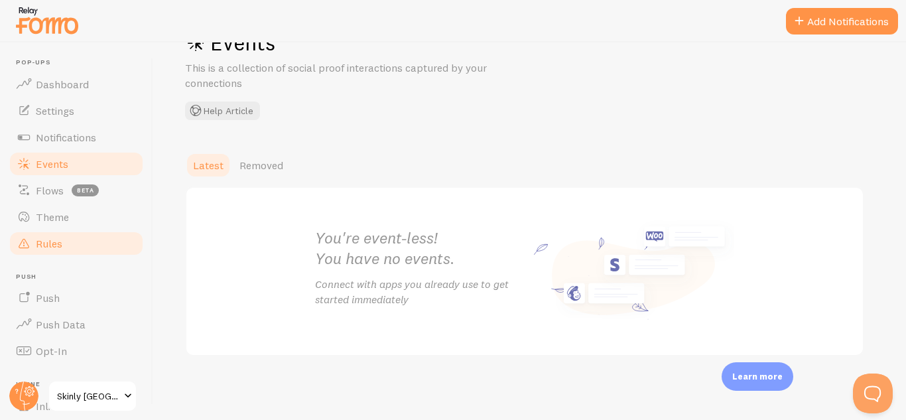
click at [31, 237] on span at bounding box center [24, 244] width 16 height 16
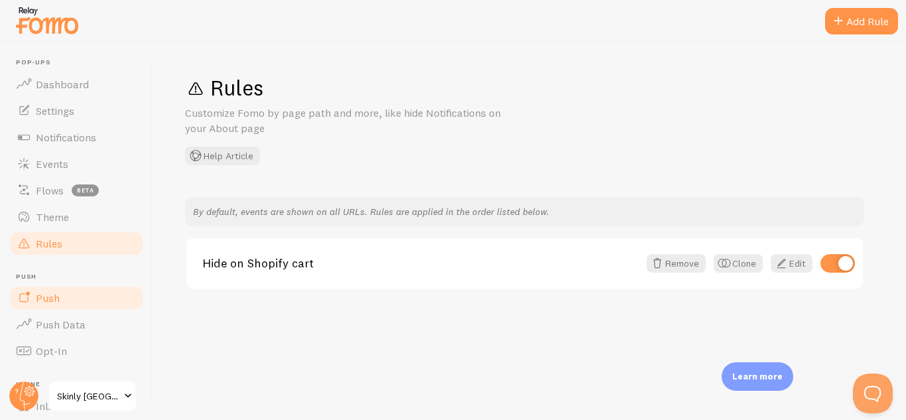
click at [46, 295] on span "Push" at bounding box center [48, 297] width 24 height 13
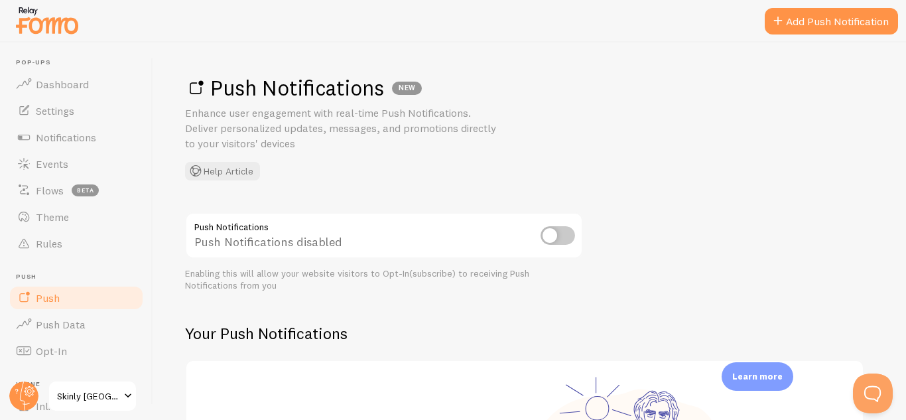
click at [560, 239] on input "checkbox" at bounding box center [558, 235] width 34 height 19
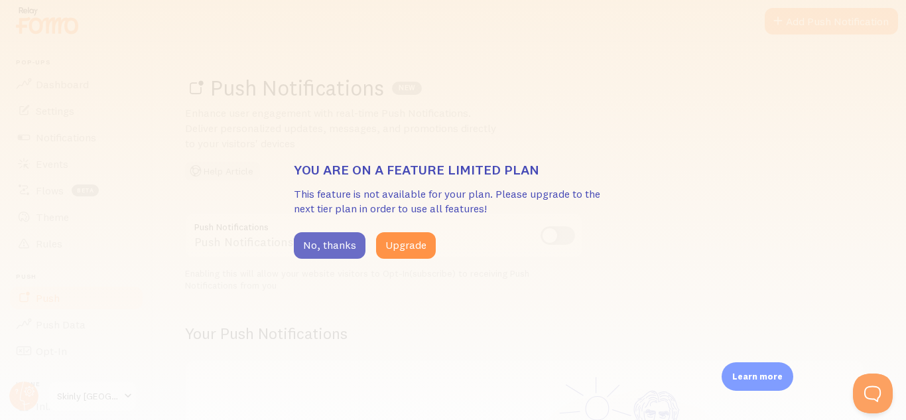
click at [332, 245] on button "No, thanks" at bounding box center [330, 245] width 72 height 27
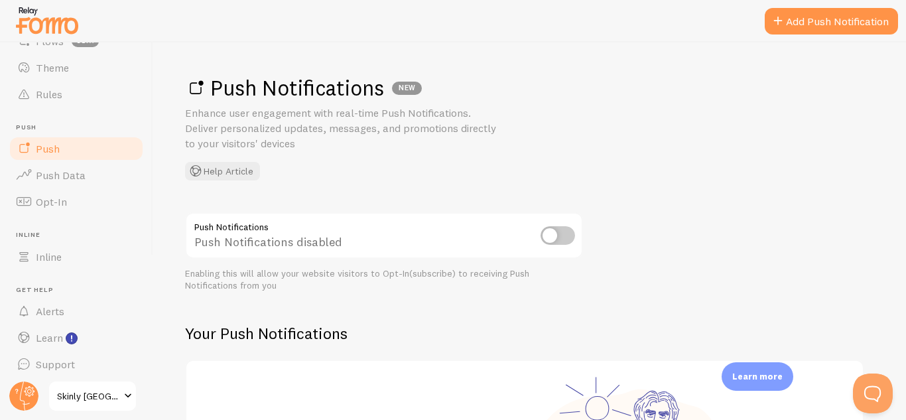
scroll to position [155, 0]
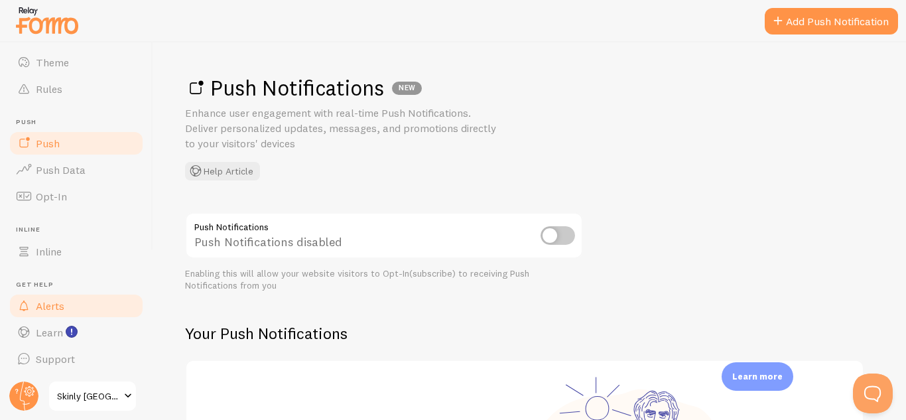
click at [59, 306] on span "Alerts" at bounding box center [50, 305] width 29 height 13
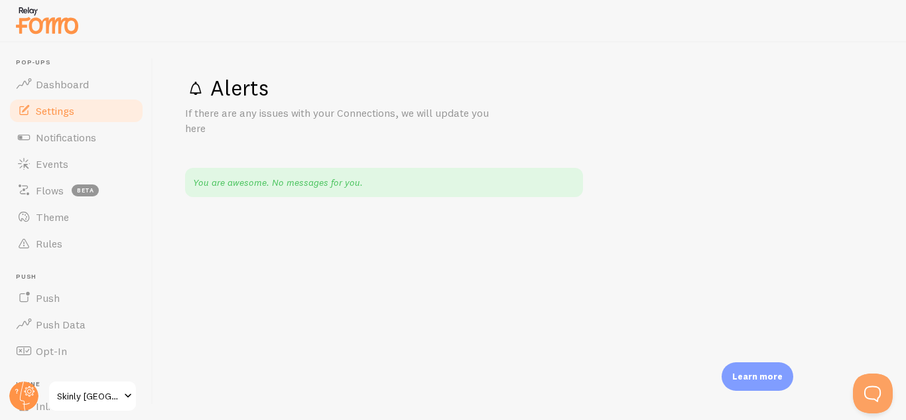
click at [75, 114] on link "Settings" at bounding box center [76, 111] width 137 height 27
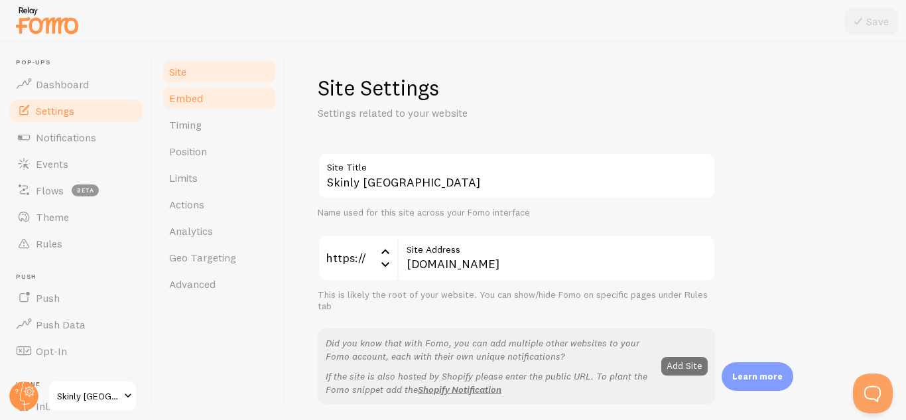
click at [196, 106] on link "Embed" at bounding box center [219, 98] width 116 height 27
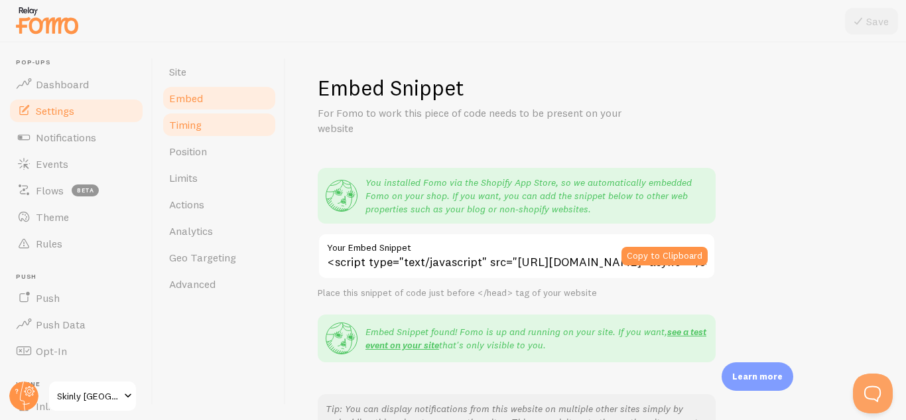
click at [203, 130] on link "Timing" at bounding box center [219, 124] width 116 height 27
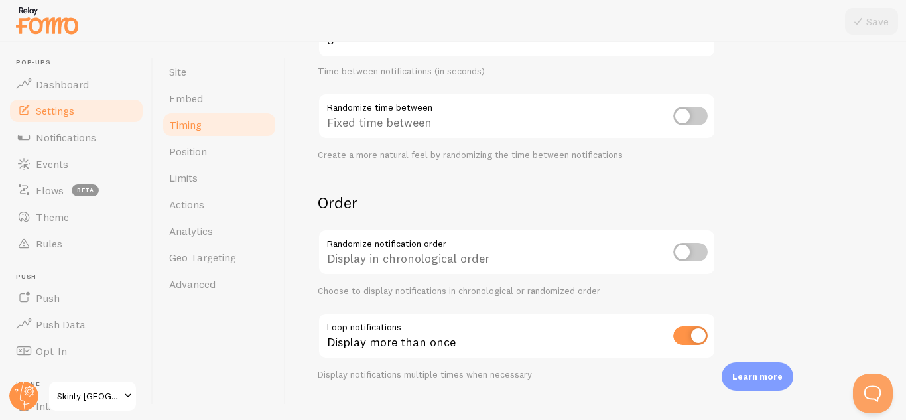
scroll to position [366, 0]
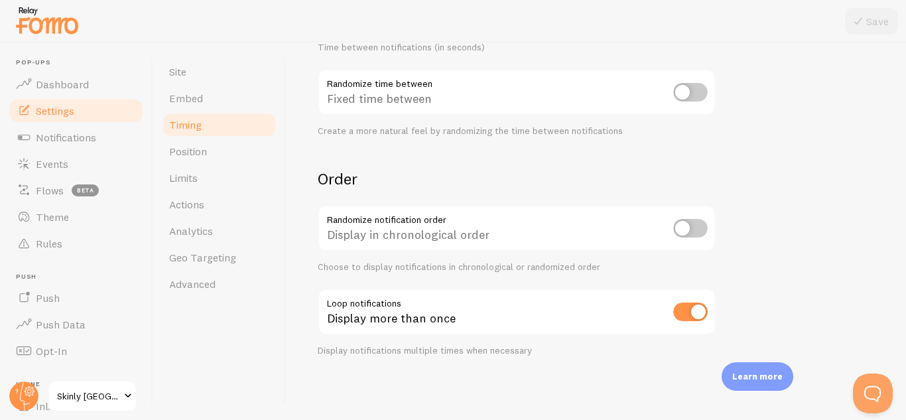
click at [697, 226] on input "checkbox" at bounding box center [690, 228] width 34 height 19
checkbox input "true"
click at [858, 18] on icon at bounding box center [859, 21] width 16 height 16
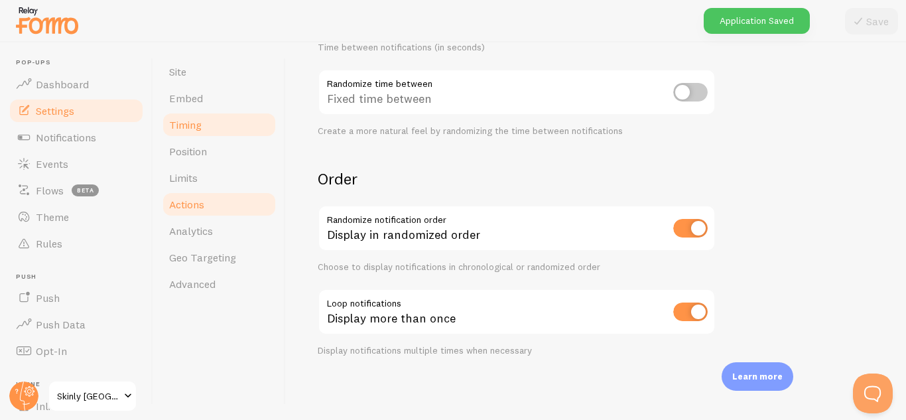
click at [212, 194] on link "Actions" at bounding box center [219, 204] width 116 height 27
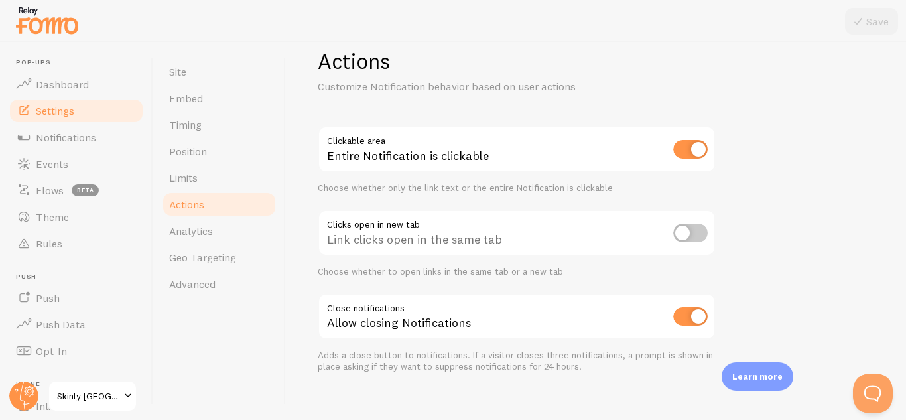
scroll to position [26, 0]
